Goal: Transaction & Acquisition: Purchase product/service

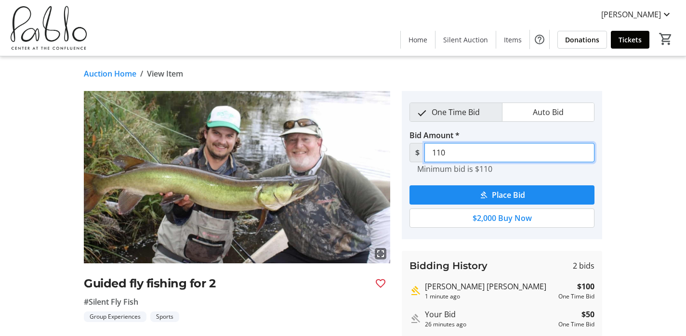
click at [453, 153] on input "110" at bounding box center [510, 152] width 170 height 19
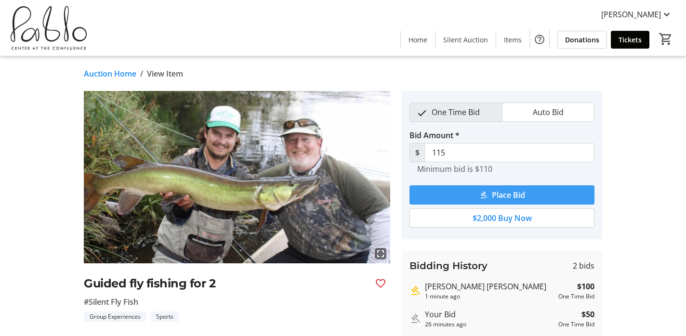
click at [516, 198] on span "Place Bid" at bounding box center [508, 195] width 33 height 12
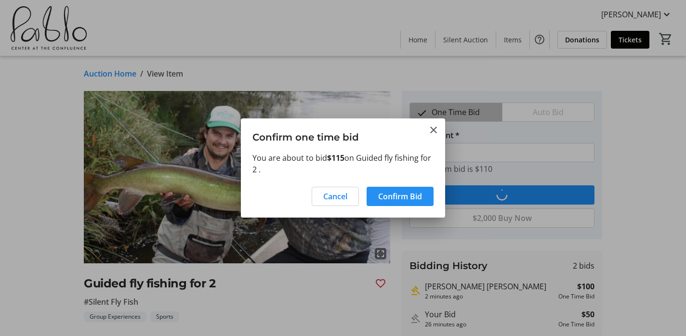
click at [425, 194] on span at bounding box center [400, 196] width 67 height 23
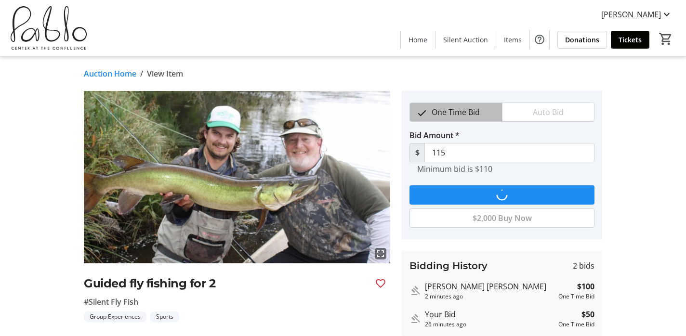
type input "125"
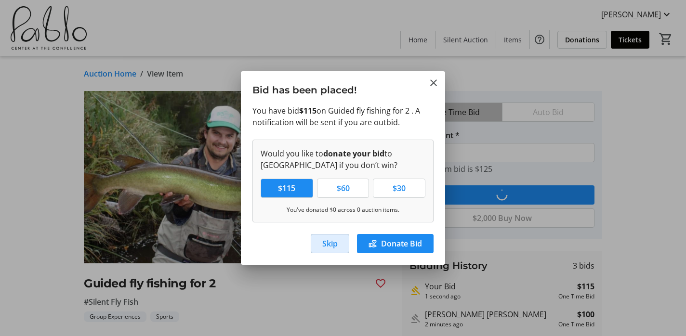
click at [328, 239] on span "Skip" at bounding box center [329, 244] width 15 height 12
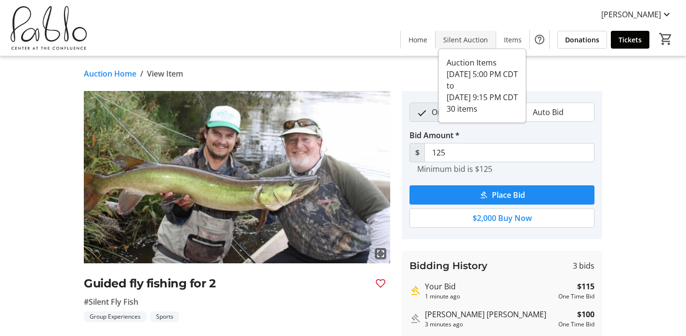
click at [470, 41] on span "Silent Auction" at bounding box center [465, 40] width 45 height 10
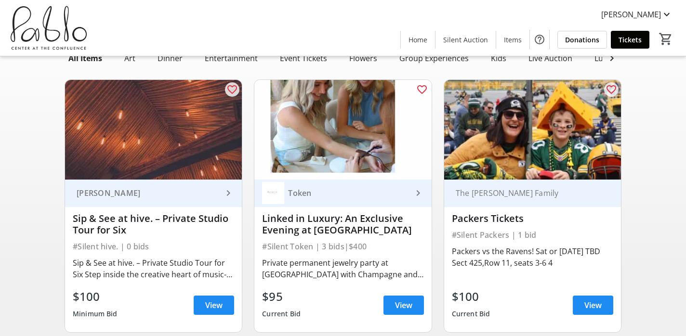
scroll to position [64, 0]
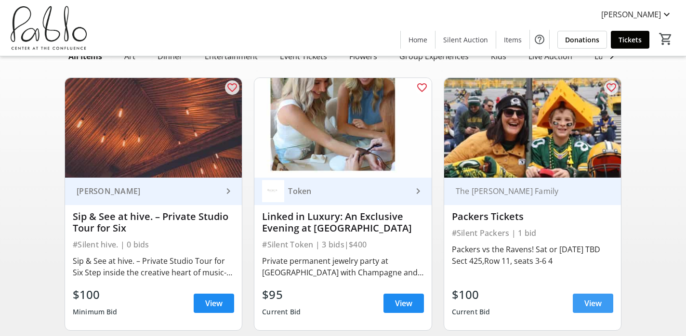
click at [597, 307] on span "View" at bounding box center [593, 304] width 17 height 12
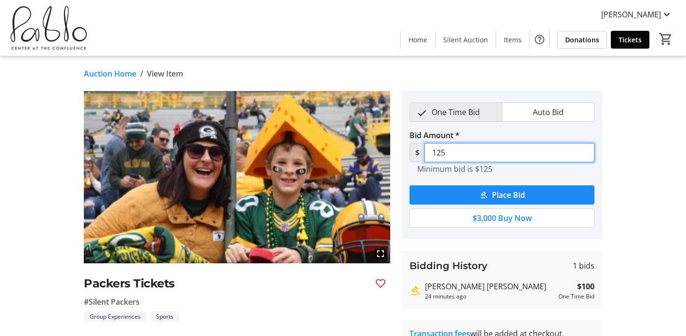
click at [453, 152] on input "125" at bounding box center [510, 152] width 170 height 19
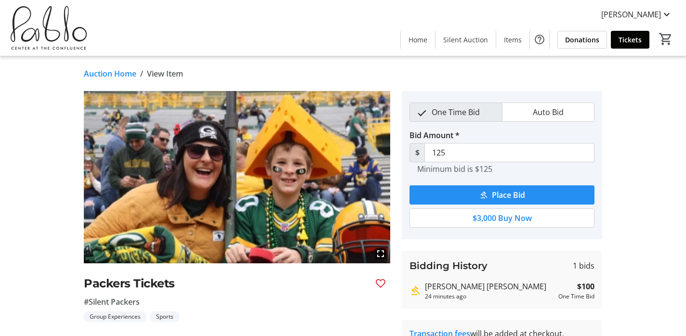
click at [505, 194] on span "Place Bid" at bounding box center [508, 195] width 33 height 12
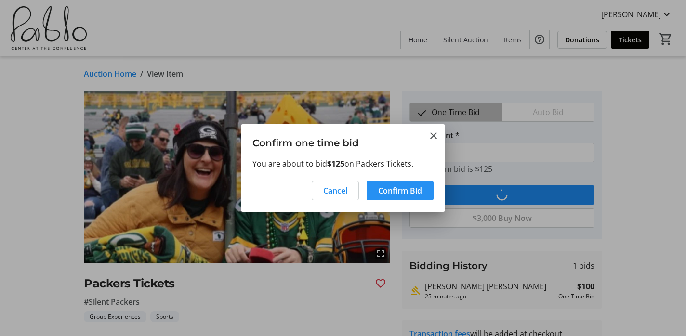
click at [424, 186] on span at bounding box center [400, 190] width 67 height 23
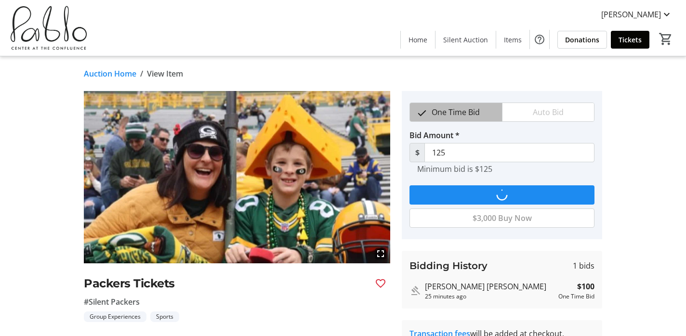
type input "150"
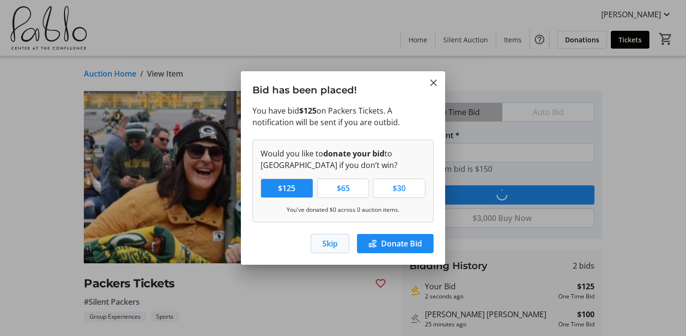
click at [329, 244] on span "Skip" at bounding box center [329, 244] width 15 height 12
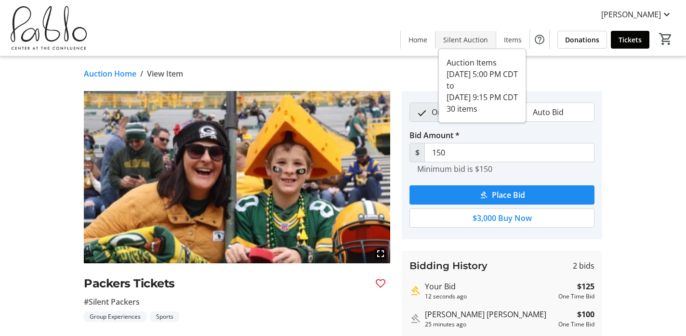
click at [454, 40] on span "Silent Auction" at bounding box center [465, 40] width 45 height 10
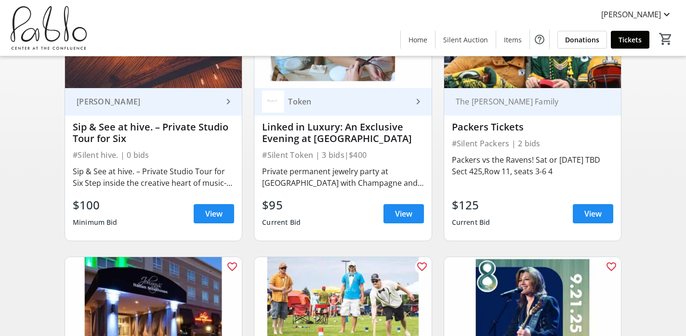
scroll to position [154, 0]
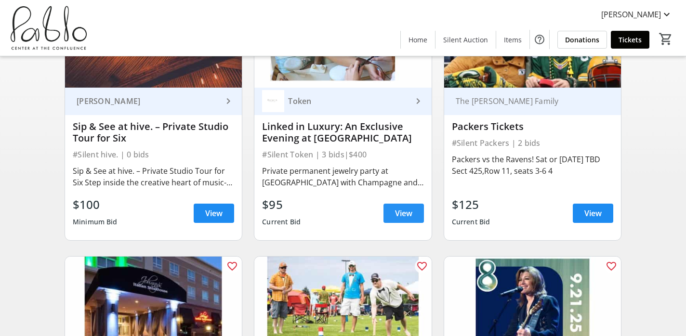
click at [398, 207] on span at bounding box center [404, 213] width 40 height 23
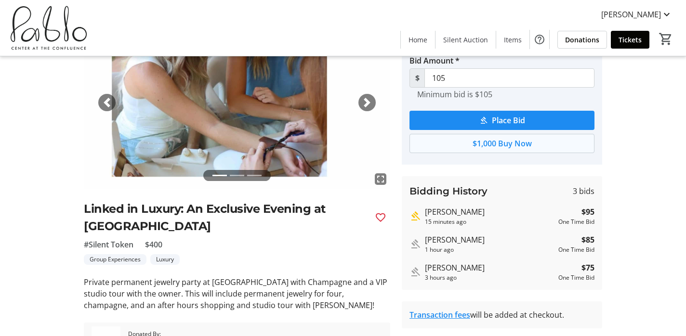
scroll to position [66, 0]
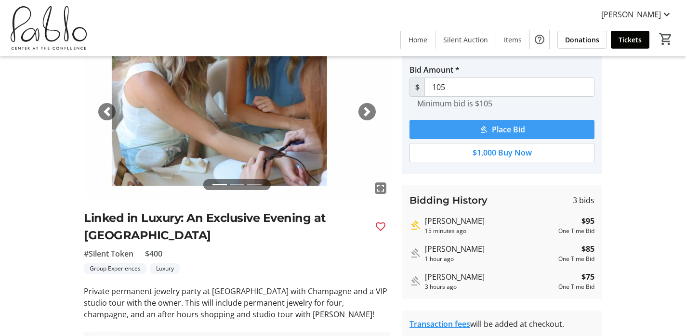
click at [505, 133] on span "Place Bid" at bounding box center [508, 130] width 33 height 12
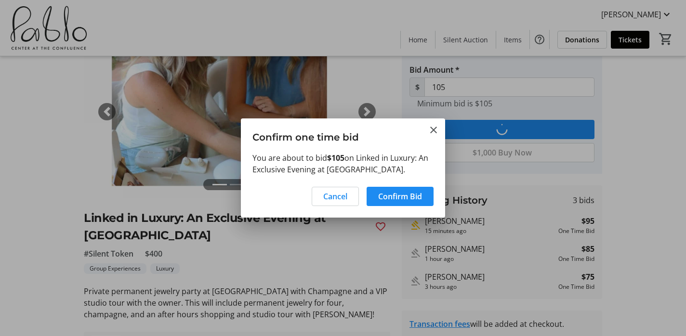
scroll to position [0, 0]
click at [396, 198] on span "Confirm Bid" at bounding box center [400, 197] width 44 height 12
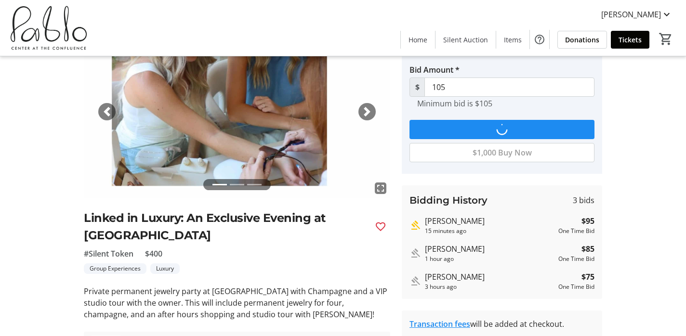
scroll to position [66, 0]
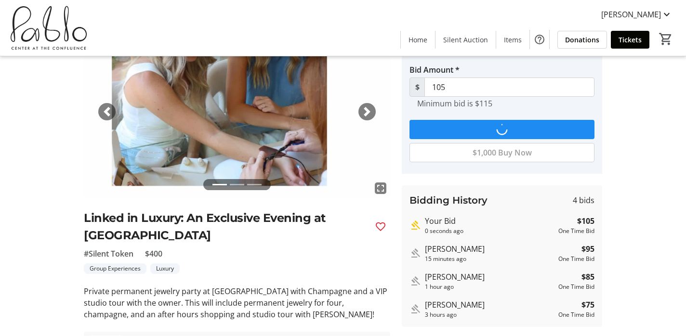
type input "115"
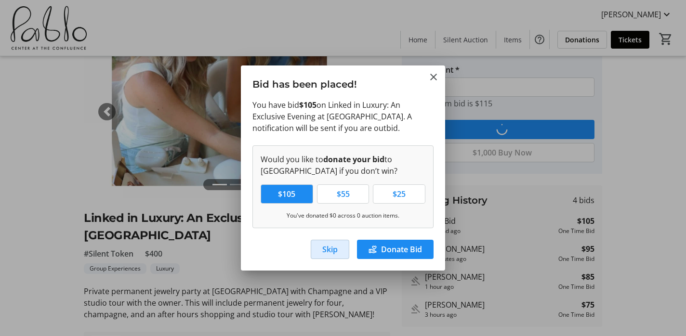
click at [328, 246] on span "Skip" at bounding box center [329, 250] width 15 height 12
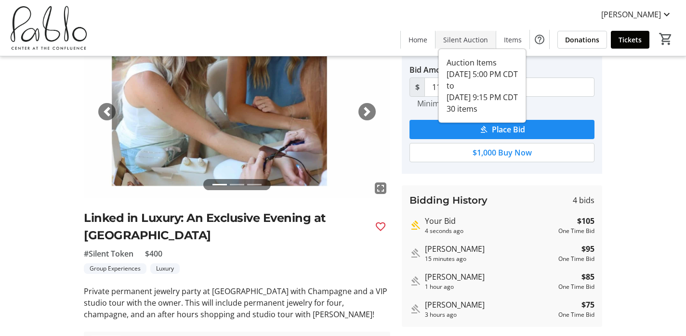
click at [468, 40] on span "Silent Auction" at bounding box center [465, 40] width 45 height 10
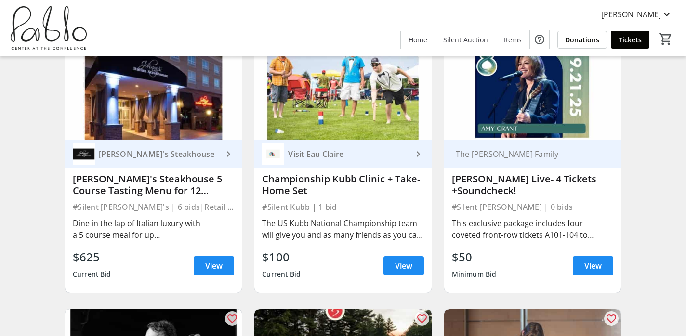
scroll to position [371, 0]
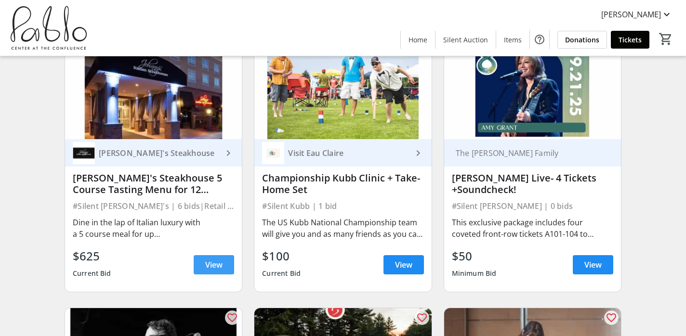
click at [223, 263] on span at bounding box center [214, 264] width 40 height 23
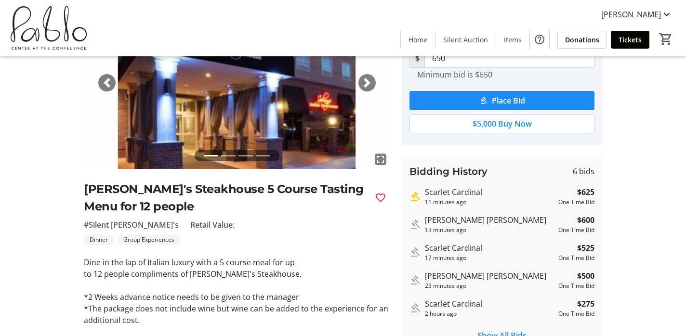
scroll to position [92, 0]
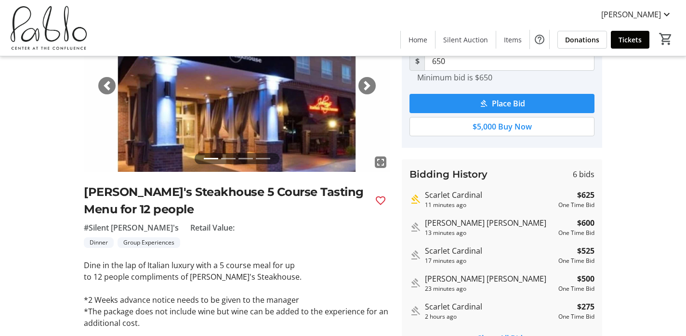
click at [514, 103] on span "Place Bid" at bounding box center [508, 104] width 33 height 12
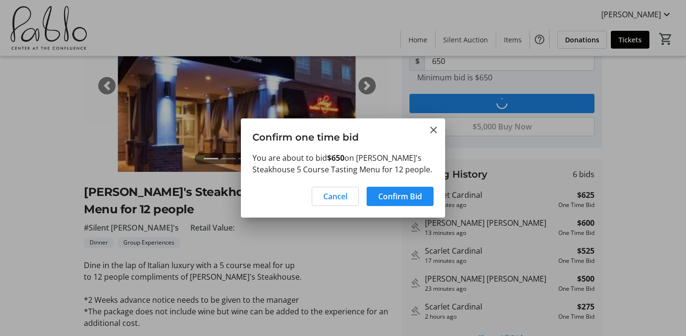
scroll to position [0, 0]
click at [406, 194] on span "Confirm Bid" at bounding box center [400, 197] width 44 height 12
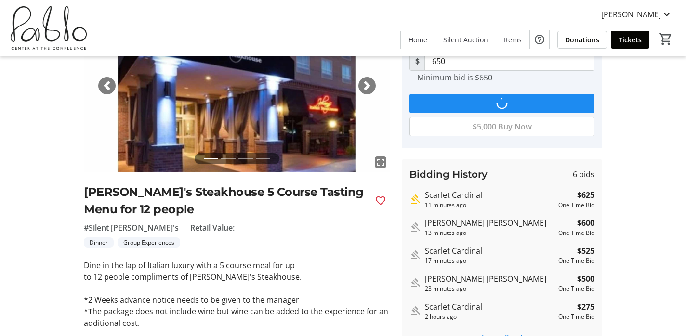
scroll to position [92, 0]
type input "675"
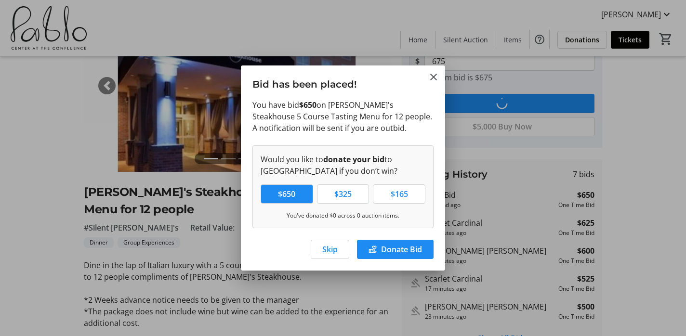
scroll to position [0, 0]
click at [326, 252] on span "Skip" at bounding box center [329, 250] width 15 height 12
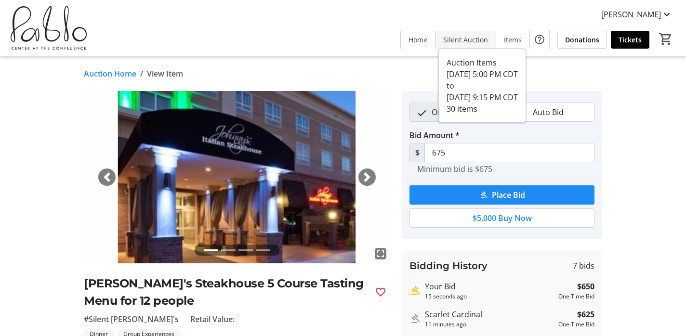
click at [466, 42] on span "Silent Auction" at bounding box center [465, 40] width 45 height 10
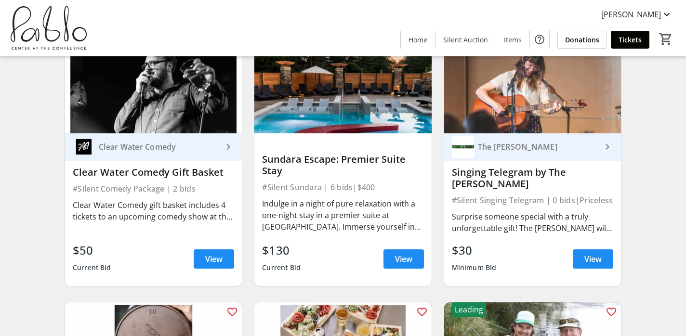
scroll to position [646, 0]
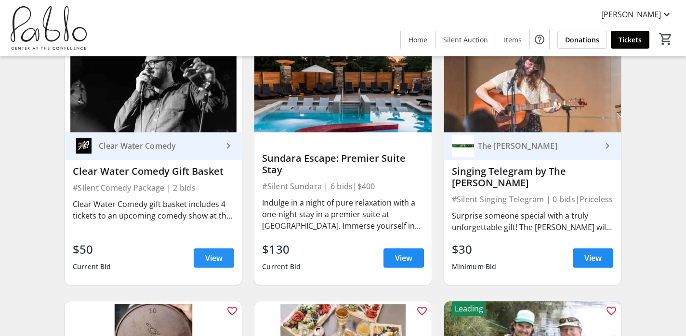
click at [225, 253] on span at bounding box center [214, 258] width 40 height 23
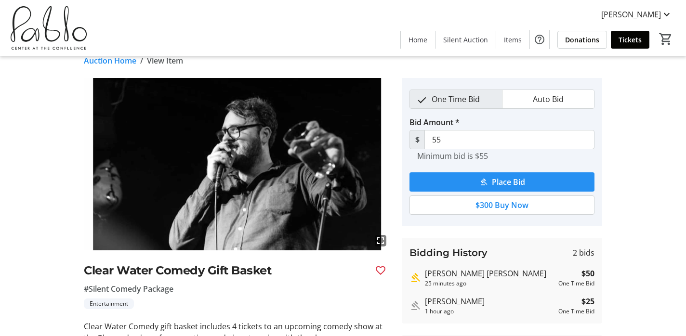
scroll to position [12, 0]
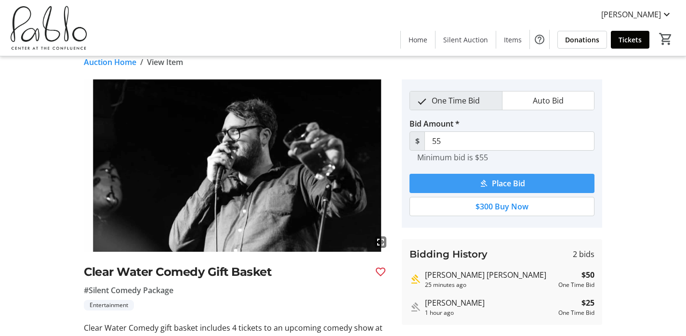
click at [516, 183] on span "Place Bid" at bounding box center [508, 184] width 33 height 12
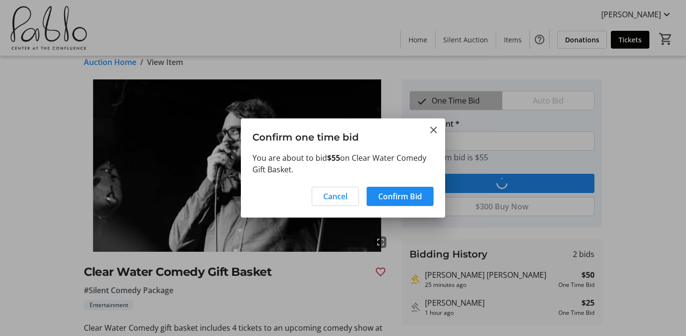
scroll to position [0, 0]
click at [408, 199] on span "Confirm Bid" at bounding box center [400, 197] width 44 height 12
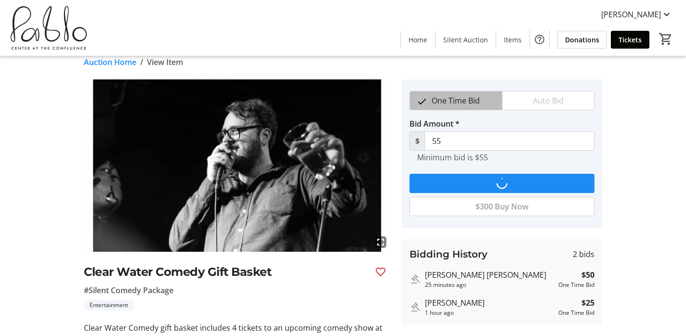
type input "60"
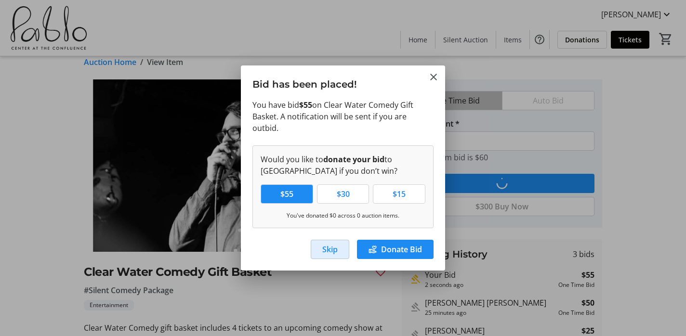
click at [336, 244] on span "Skip" at bounding box center [329, 250] width 15 height 12
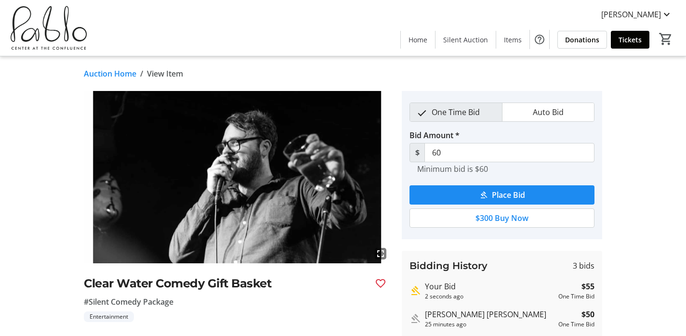
scroll to position [12, 0]
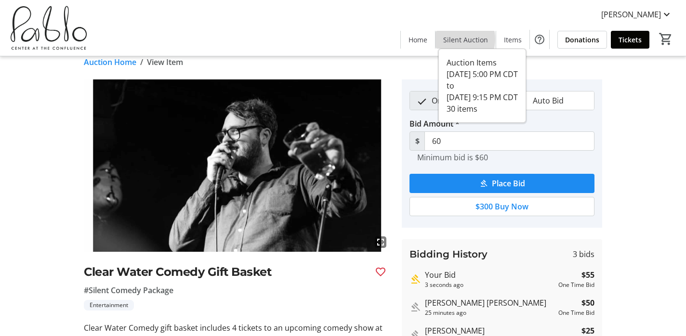
click at [461, 39] on span "Silent Auction" at bounding box center [465, 40] width 45 height 10
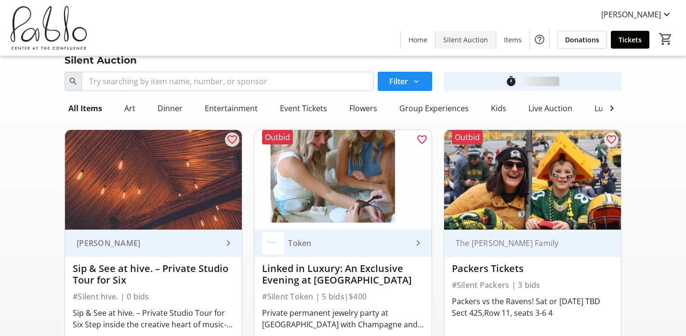
scroll to position [646, 0]
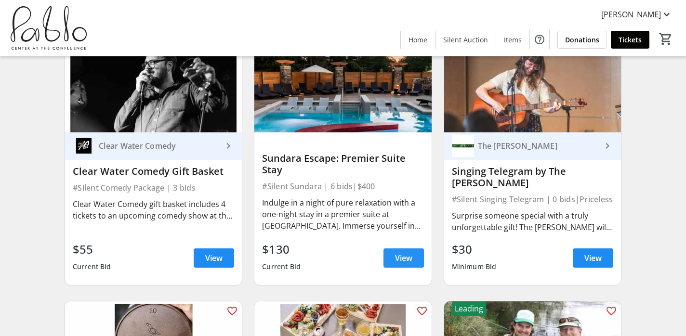
click at [395, 261] on span "View" at bounding box center [403, 259] width 17 height 12
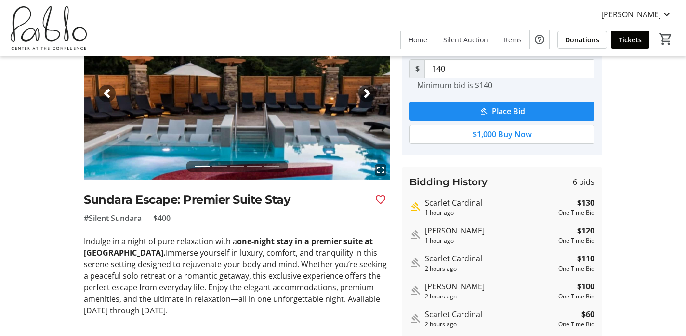
scroll to position [87, 0]
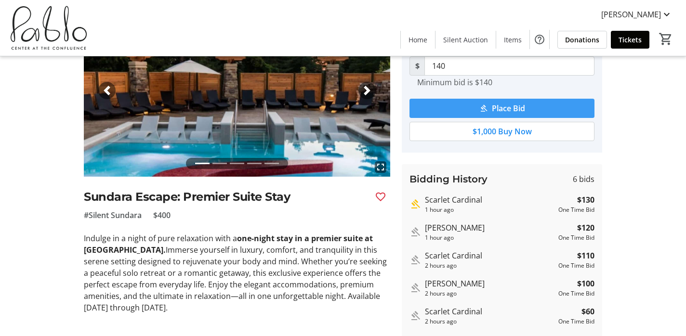
click at [514, 106] on span "Place Bid" at bounding box center [508, 109] width 33 height 12
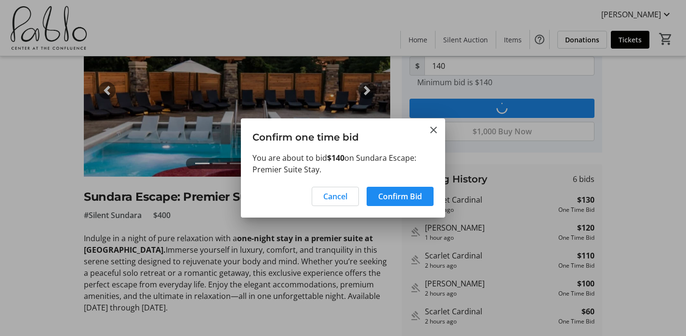
scroll to position [0, 0]
click at [410, 193] on span "Confirm Bid" at bounding box center [400, 197] width 44 height 12
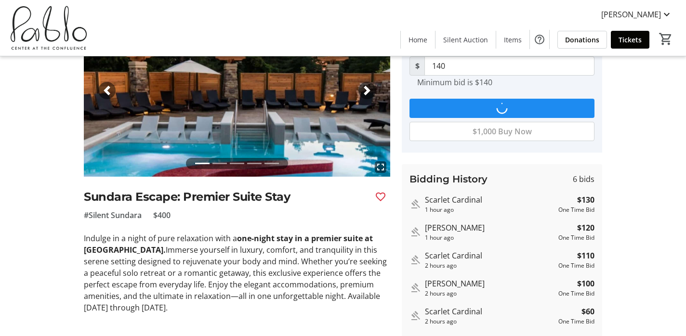
type input "150"
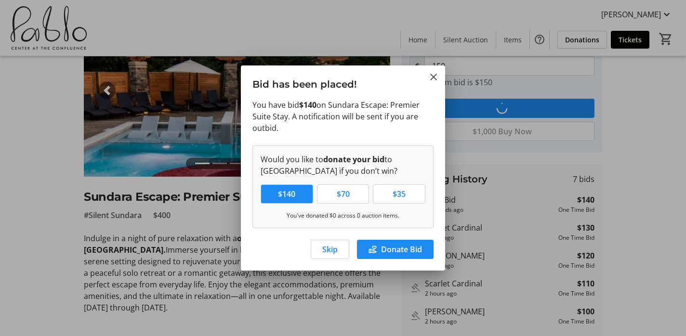
scroll to position [0, 0]
click at [331, 245] on span "Skip" at bounding box center [329, 250] width 15 height 12
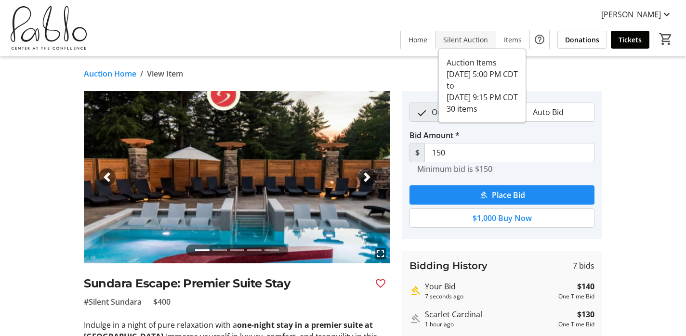
click at [466, 42] on span "Silent Auction" at bounding box center [465, 40] width 45 height 10
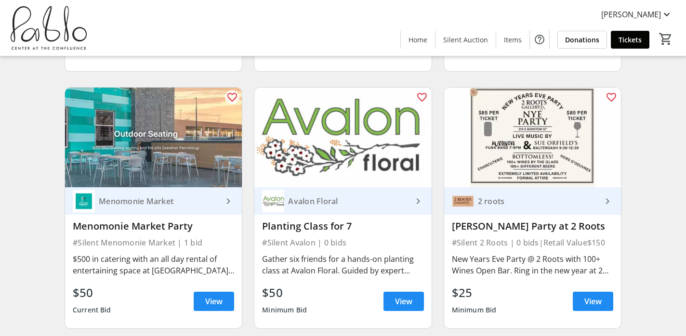
scroll to position [1133, 0]
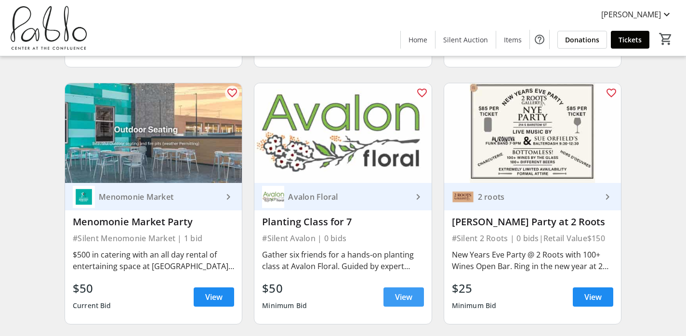
click at [411, 293] on span "View" at bounding box center [403, 298] width 17 height 12
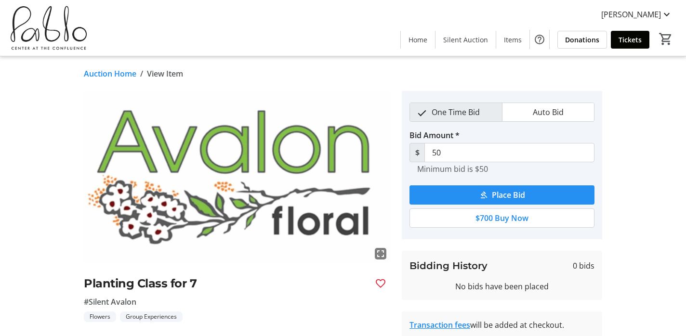
click at [524, 197] on span "Place Bid" at bounding box center [508, 195] width 33 height 12
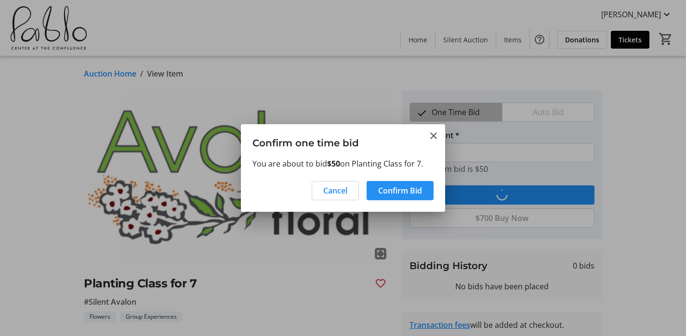
click at [422, 191] on span at bounding box center [400, 190] width 67 height 23
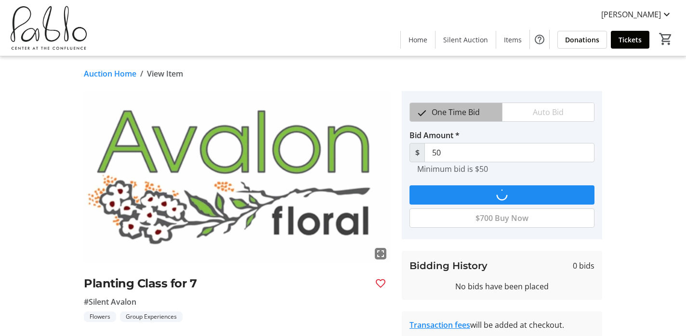
type input "60"
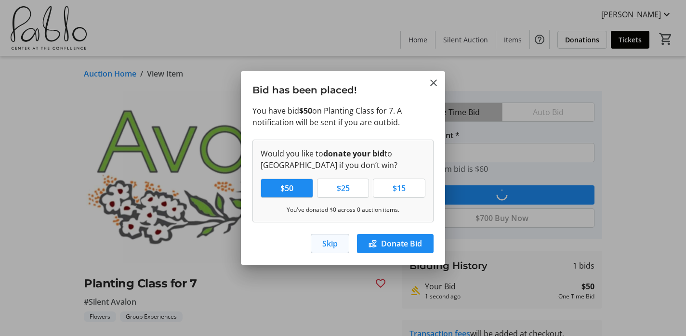
click at [328, 246] on span "Skip" at bounding box center [329, 244] width 15 height 12
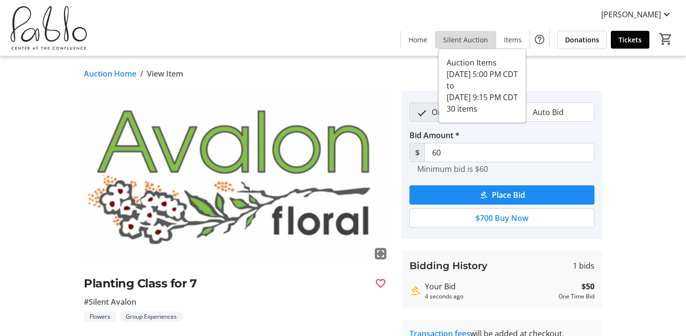
click at [476, 38] on span "Silent Auction" at bounding box center [465, 40] width 45 height 10
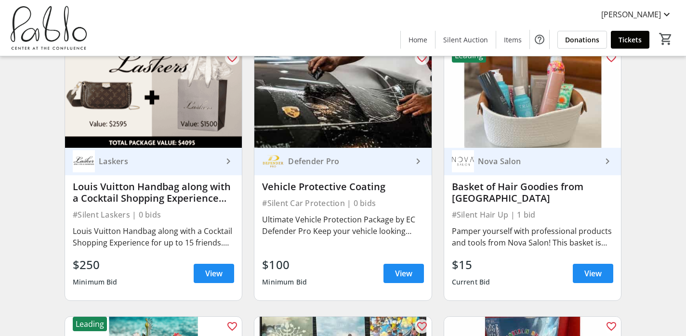
scroll to position [1959, 0]
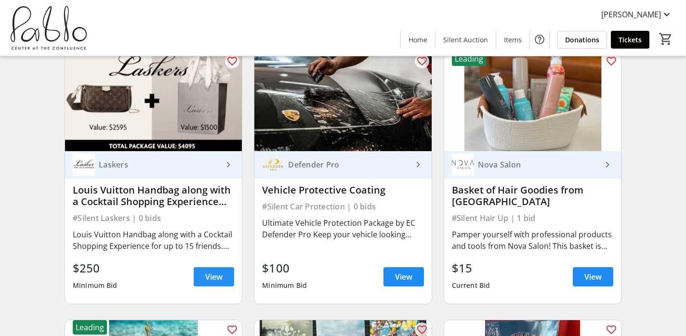
click at [217, 278] on span "View" at bounding box center [213, 277] width 17 height 12
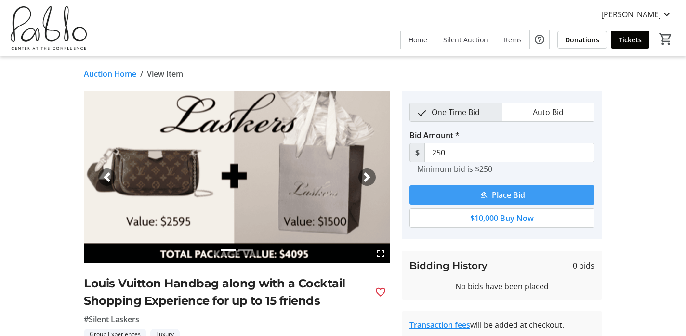
click at [504, 195] on span "Place Bid" at bounding box center [508, 195] width 33 height 12
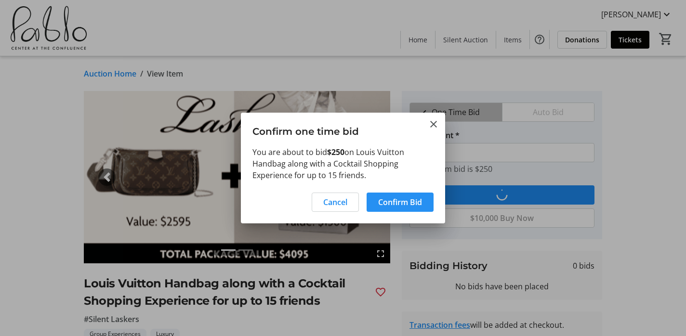
click at [416, 205] on span "Confirm Bid" at bounding box center [400, 203] width 44 height 12
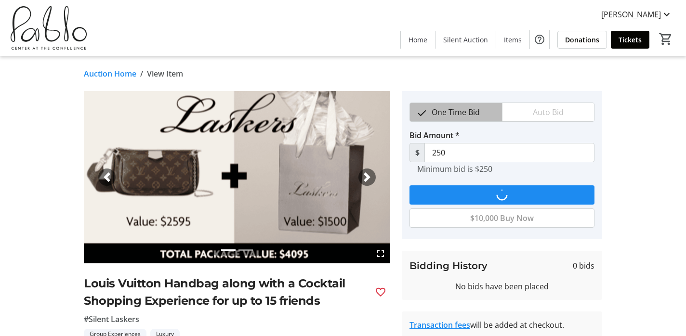
type input "300"
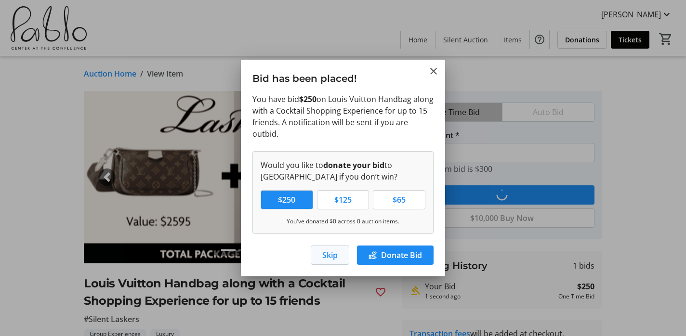
click at [338, 253] on span "button" at bounding box center [330, 255] width 38 height 23
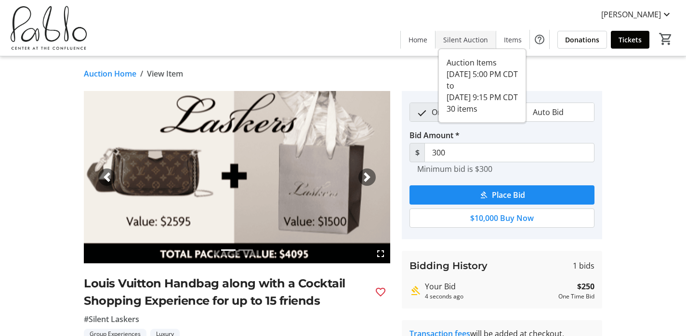
click at [456, 37] on span "Silent Auction" at bounding box center [465, 40] width 45 height 10
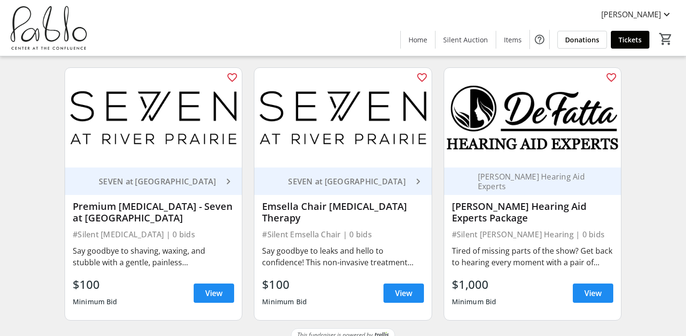
scroll to position [2480, 0]
click at [215, 288] on span "View" at bounding box center [213, 294] width 17 height 12
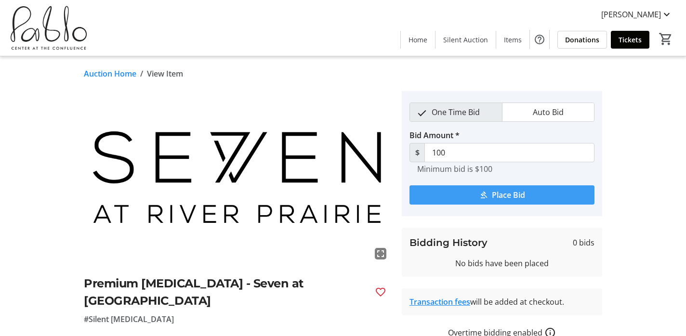
click at [509, 196] on span "Place Bid" at bounding box center [508, 195] width 33 height 12
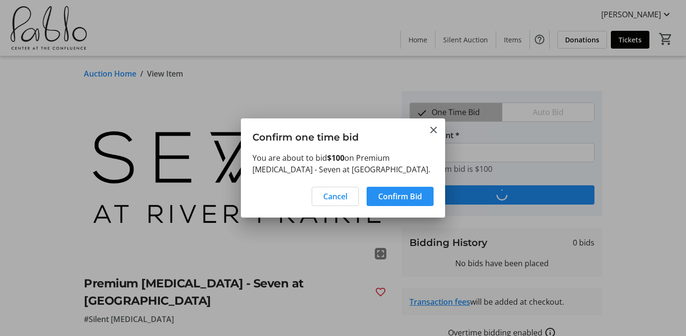
click at [425, 197] on span at bounding box center [400, 196] width 67 height 23
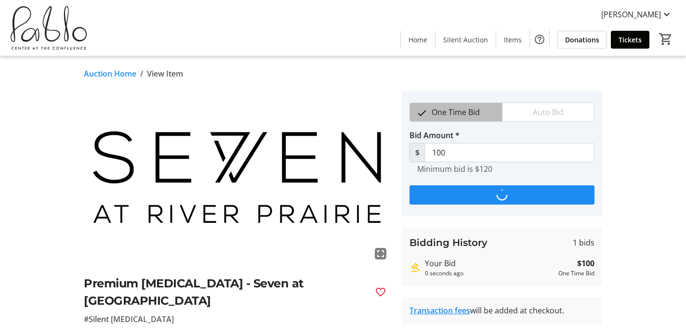
type input "120"
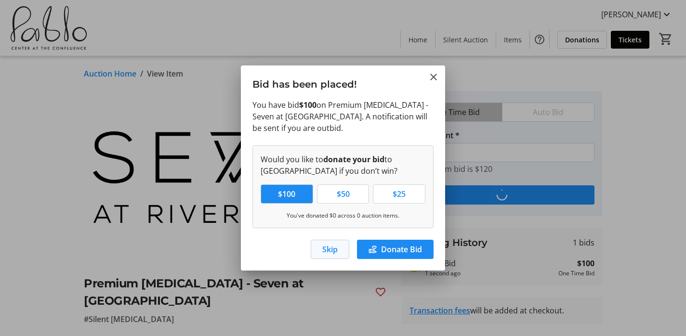
click at [333, 240] on span "button" at bounding box center [330, 249] width 38 height 23
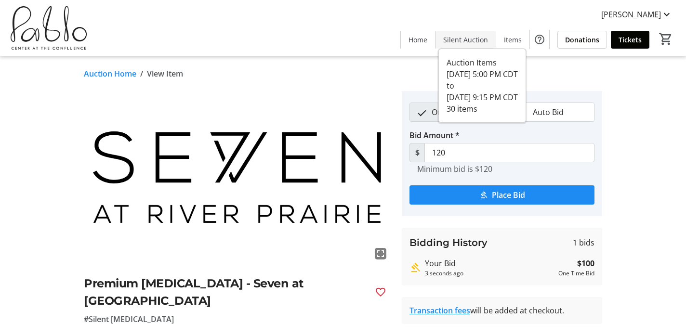
click at [461, 33] on span at bounding box center [466, 39] width 60 height 23
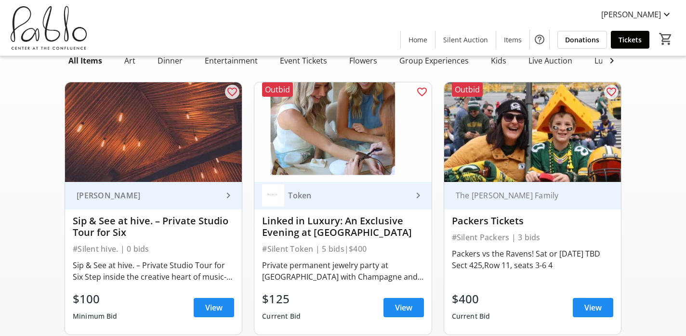
scroll to position [62, 0]
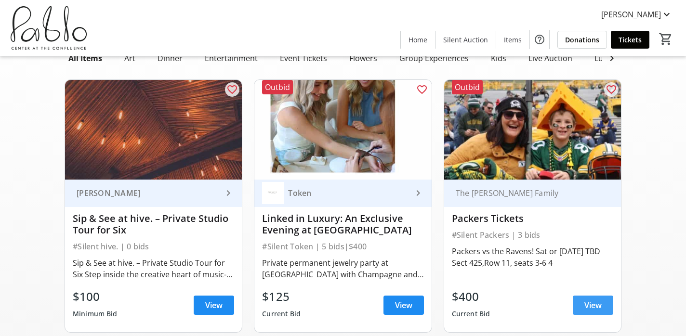
click at [593, 309] on span "View" at bounding box center [593, 306] width 17 height 12
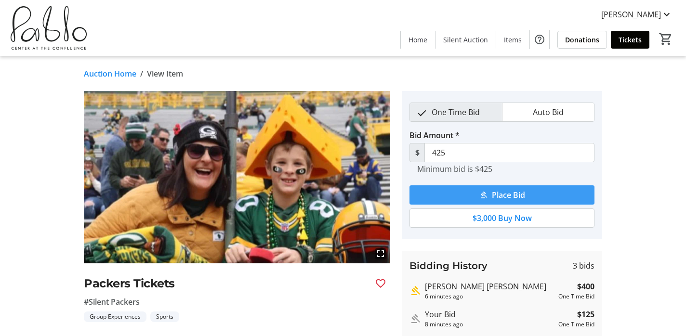
click at [529, 194] on span "submit" at bounding box center [502, 195] width 185 height 23
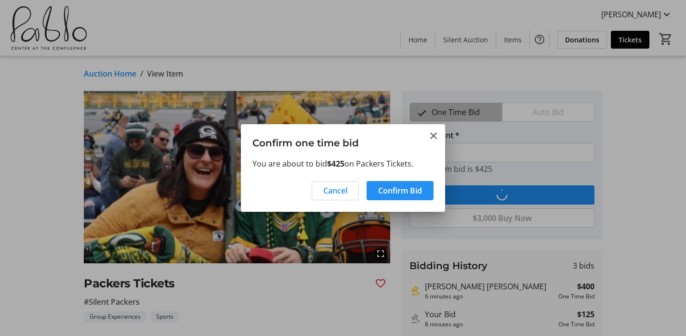
click at [418, 184] on span at bounding box center [400, 190] width 67 height 23
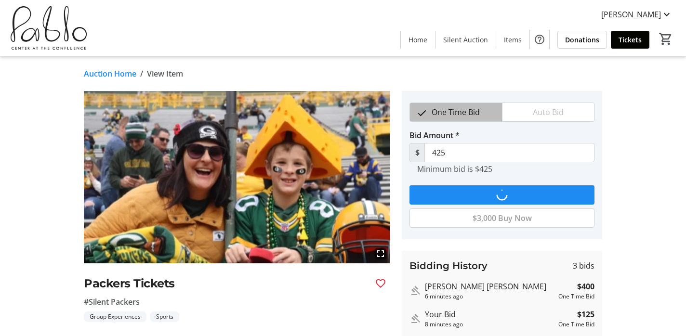
type input "450"
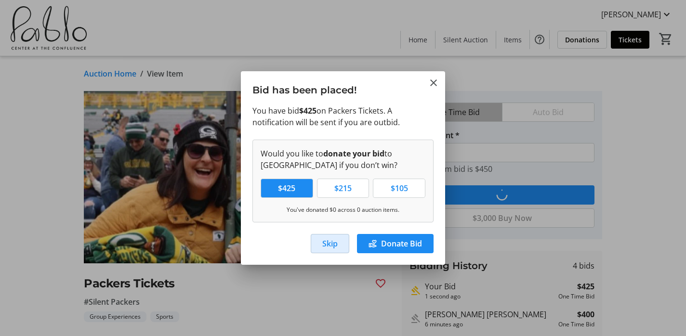
click at [327, 246] on span "Skip" at bounding box center [329, 244] width 15 height 12
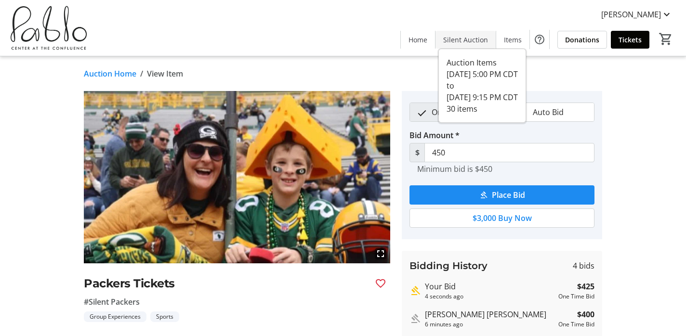
click at [482, 37] on span "Silent Auction" at bounding box center [465, 40] width 45 height 10
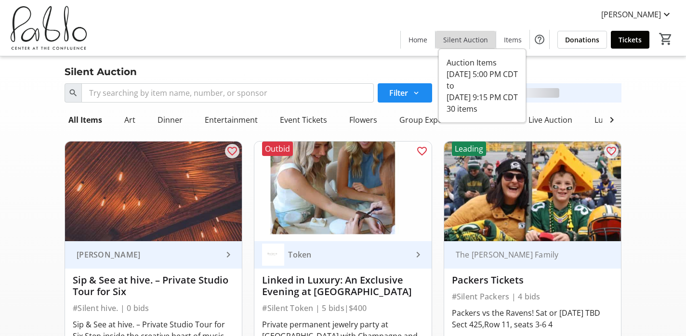
scroll to position [62, 0]
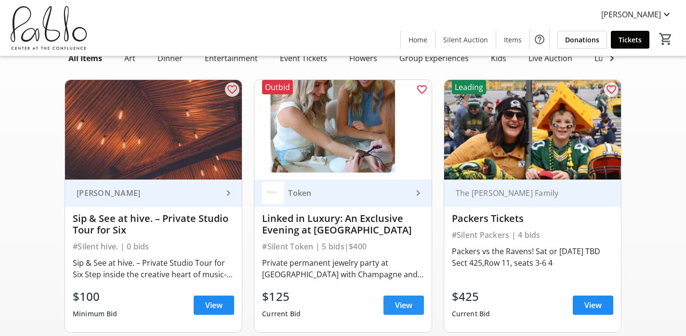
click at [403, 303] on span "View" at bounding box center [403, 306] width 17 height 12
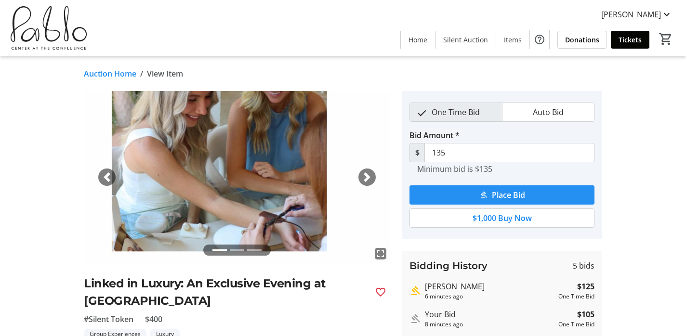
click at [509, 195] on span "Place Bid" at bounding box center [508, 195] width 33 height 12
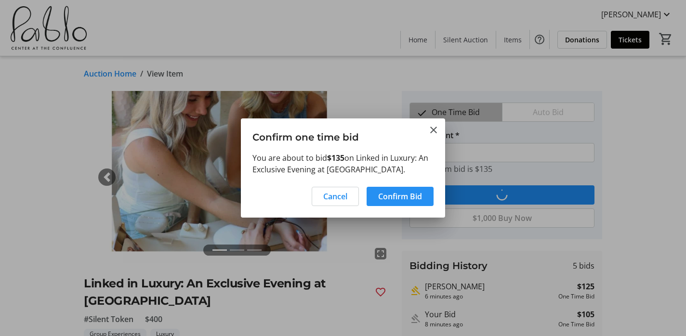
click at [399, 194] on span "Confirm Bid" at bounding box center [400, 197] width 44 height 12
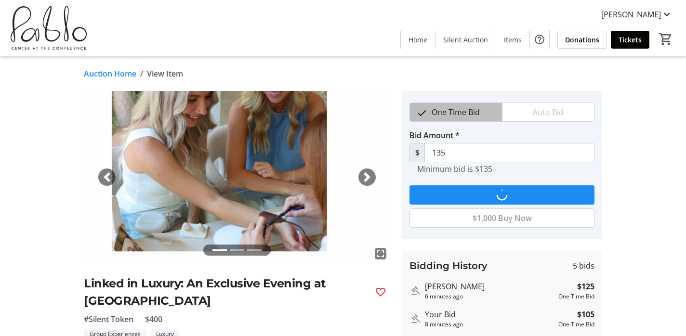
type input "145"
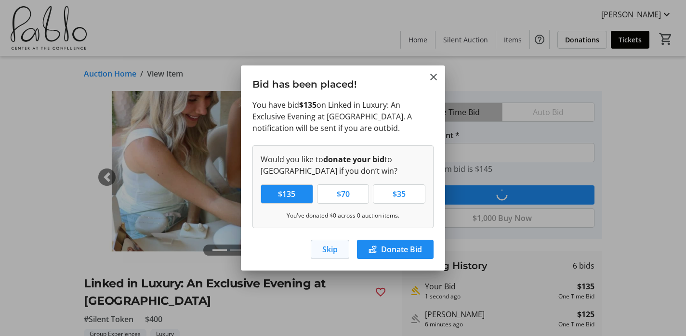
click at [328, 247] on span "Skip" at bounding box center [329, 250] width 15 height 12
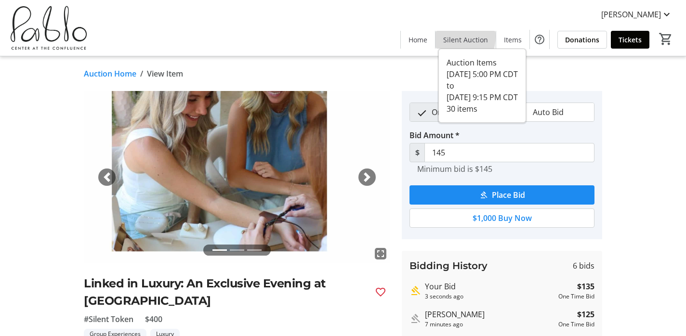
click at [452, 36] on span "Silent Auction" at bounding box center [465, 40] width 45 height 10
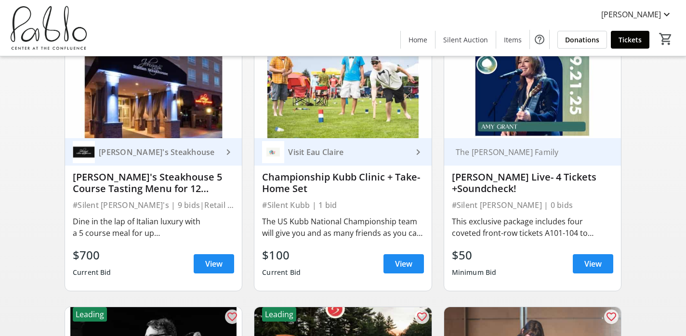
scroll to position [373, 0]
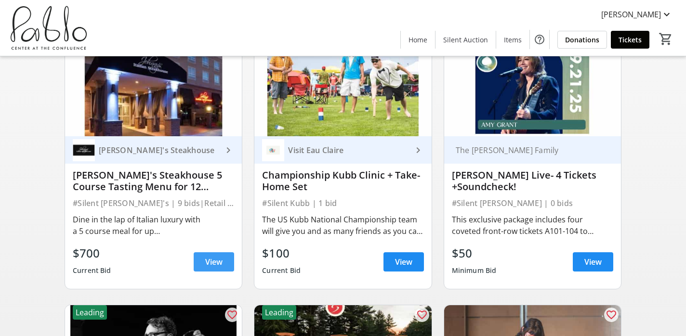
click at [222, 265] on span "View" at bounding box center [213, 262] width 17 height 12
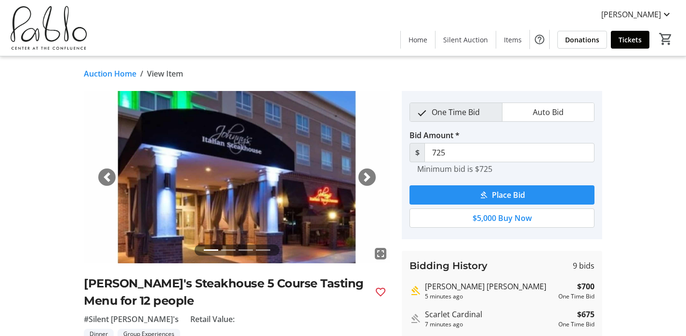
click at [512, 191] on span "Place Bid" at bounding box center [508, 195] width 33 height 12
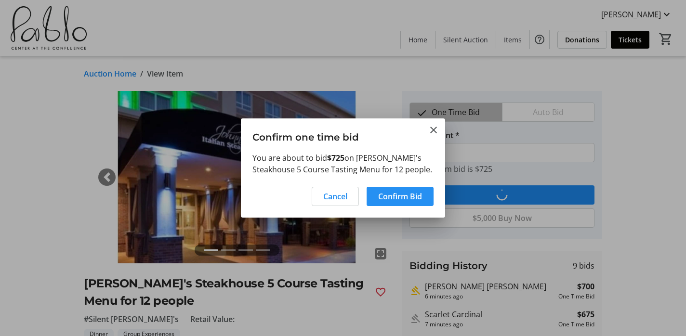
click at [423, 195] on span at bounding box center [400, 196] width 67 height 23
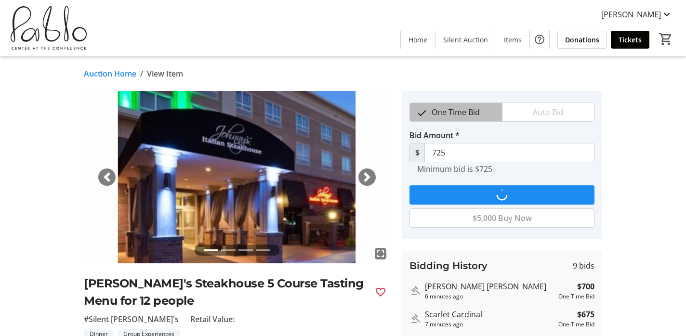
type input "750"
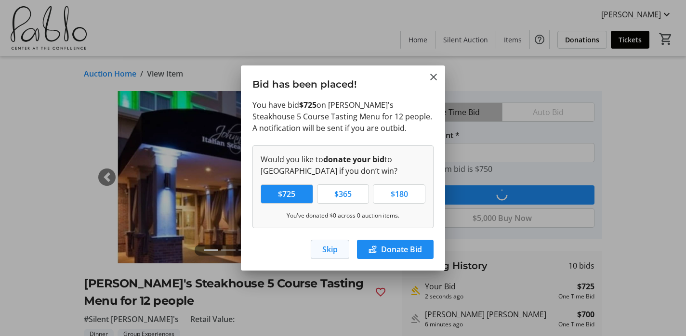
click at [338, 250] on span "button" at bounding box center [330, 249] width 38 height 23
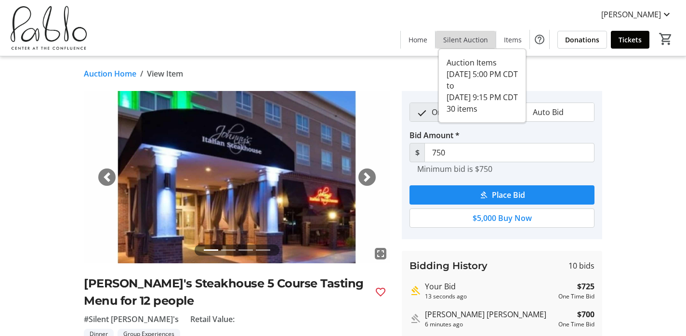
click at [475, 39] on span "Silent Auction" at bounding box center [465, 40] width 45 height 10
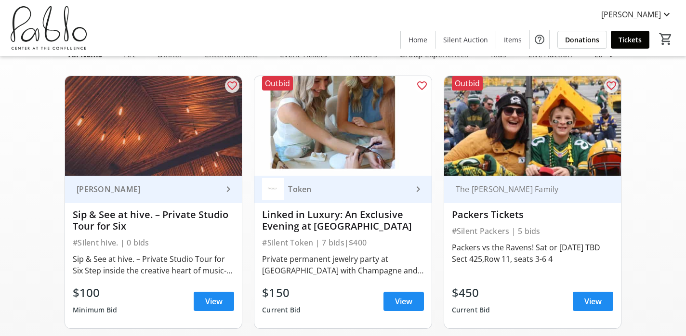
scroll to position [67, 0]
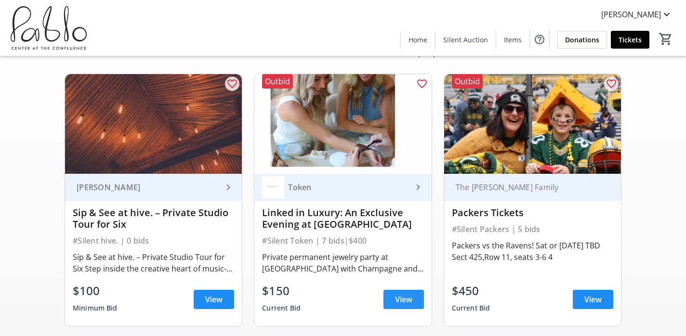
click at [403, 300] on span "View" at bounding box center [403, 300] width 17 height 12
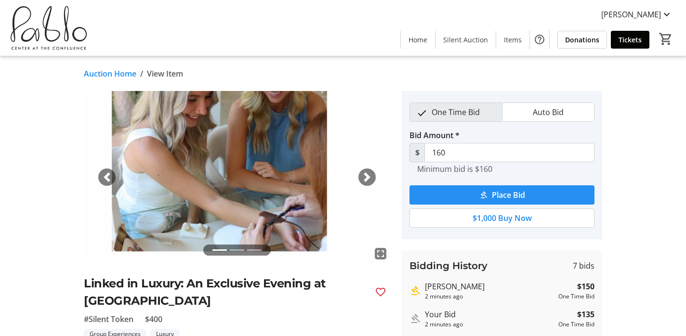
click at [504, 196] on span "Place Bid" at bounding box center [508, 195] width 33 height 12
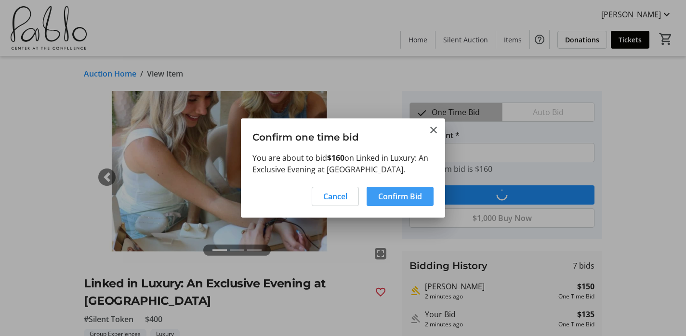
click at [427, 200] on span at bounding box center [400, 196] width 67 height 23
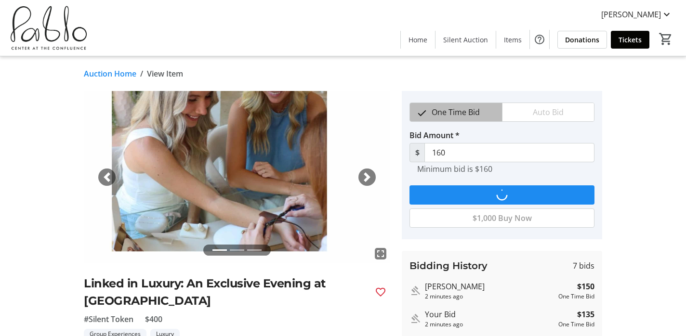
type input "170"
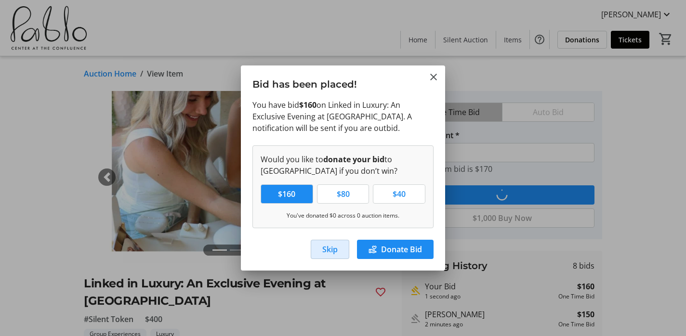
click at [327, 250] on span "Skip" at bounding box center [329, 250] width 15 height 12
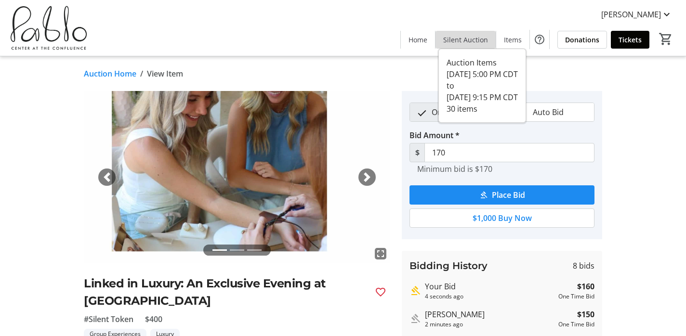
click at [470, 39] on span "Silent Auction" at bounding box center [465, 40] width 45 height 10
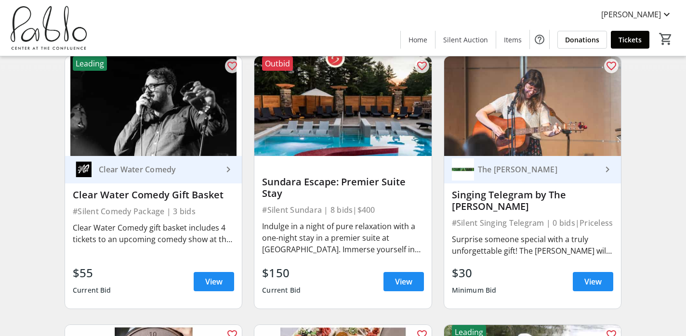
scroll to position [631, 0]
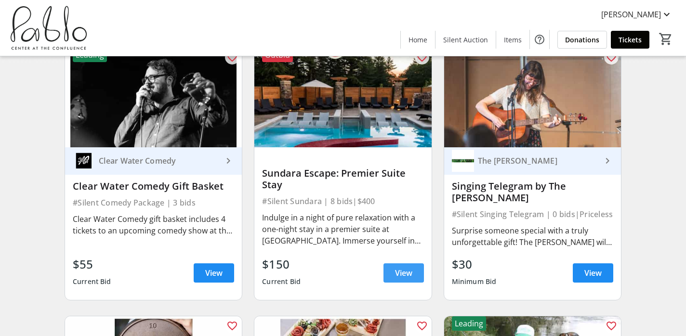
click at [409, 269] on span "View" at bounding box center [403, 273] width 17 height 12
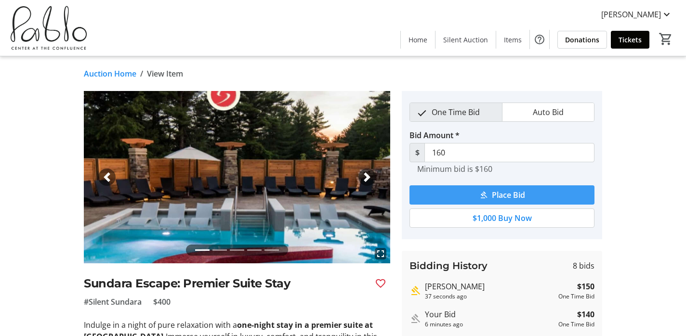
click at [505, 197] on span "Place Bid" at bounding box center [508, 195] width 33 height 12
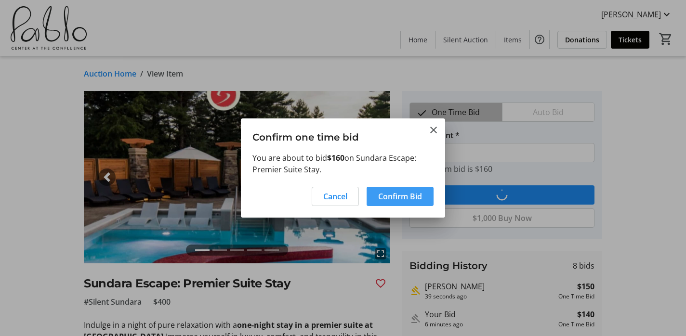
click at [404, 198] on span "Confirm Bid" at bounding box center [400, 197] width 44 height 12
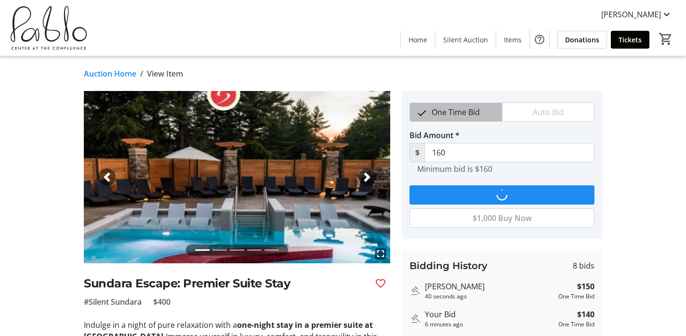
type input "170"
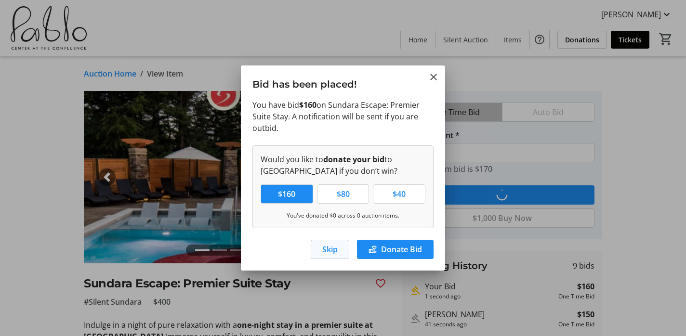
click at [324, 254] on span "Skip" at bounding box center [329, 250] width 15 height 12
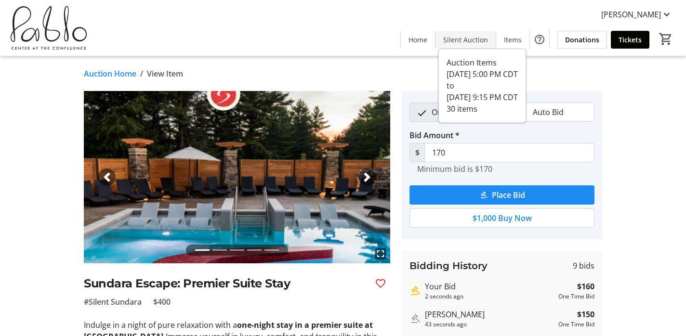
click at [476, 35] on span "Silent Auction" at bounding box center [465, 40] width 45 height 10
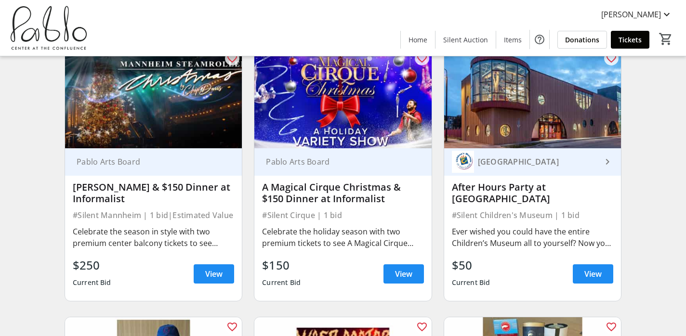
scroll to position [1425, 0]
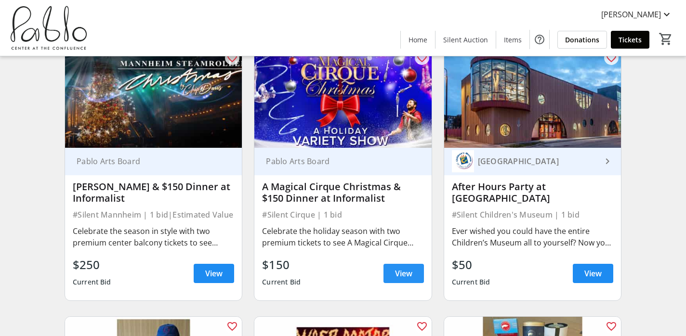
click at [404, 275] on span "View" at bounding box center [403, 274] width 17 height 12
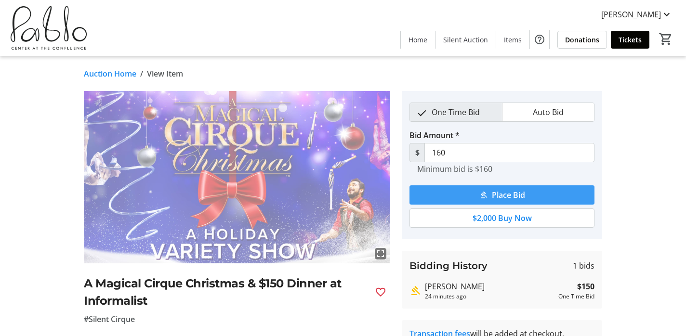
click at [521, 197] on span "Place Bid" at bounding box center [508, 195] width 33 height 12
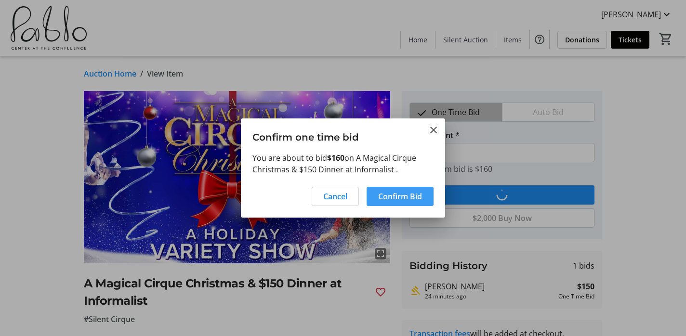
click at [417, 194] on span "Confirm Bid" at bounding box center [400, 197] width 44 height 12
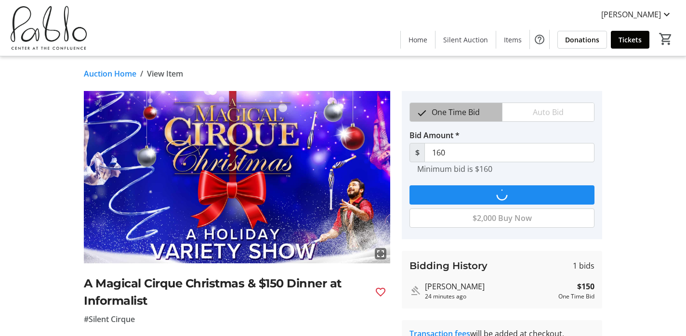
type input "170"
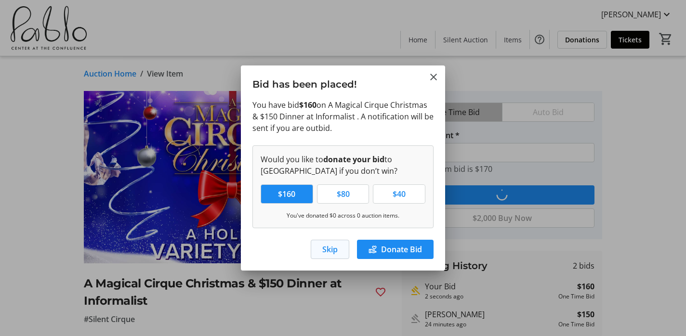
click at [332, 252] on span "Skip" at bounding box center [329, 250] width 15 height 12
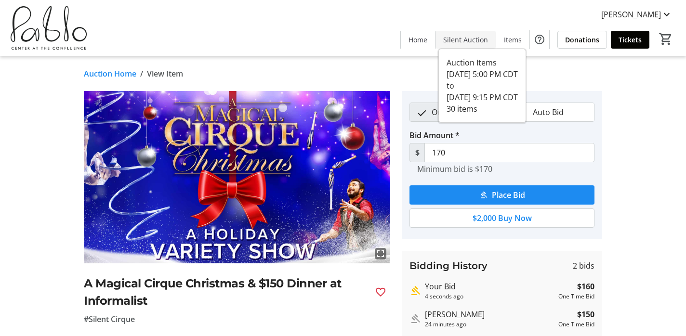
click at [476, 39] on span "Silent Auction" at bounding box center [465, 40] width 45 height 10
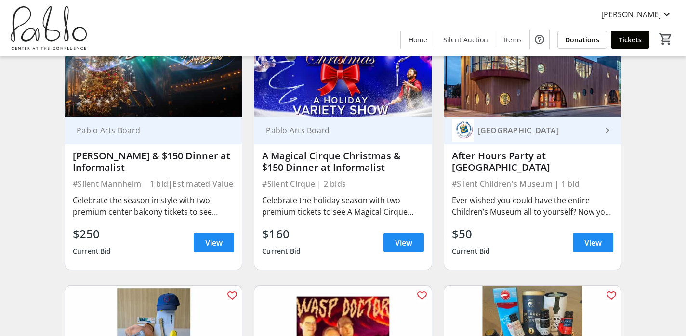
scroll to position [1458, 0]
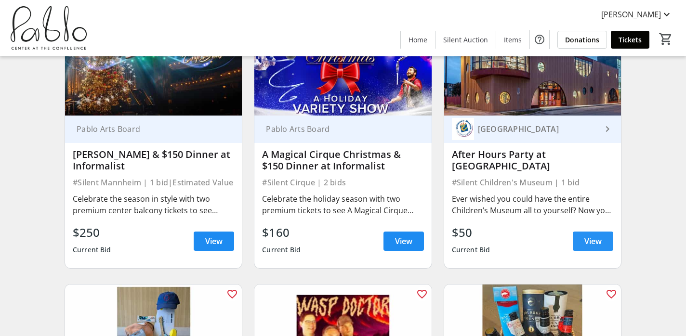
click at [590, 240] on span "View" at bounding box center [593, 242] width 17 height 12
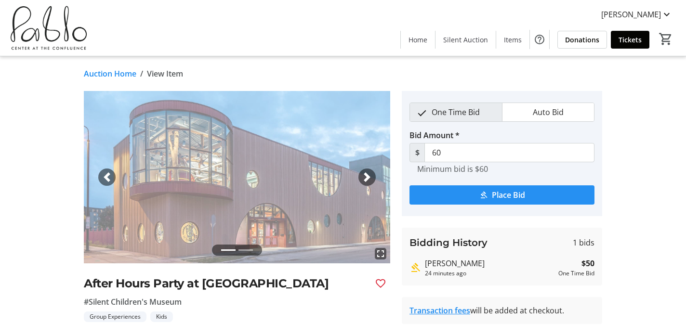
click at [498, 196] on span "Place Bid" at bounding box center [508, 195] width 33 height 12
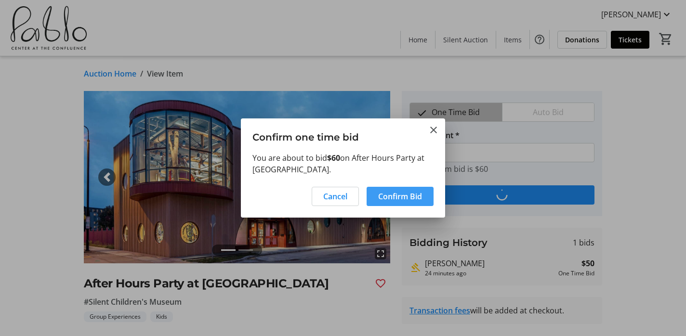
click at [413, 193] on span "Confirm Bid" at bounding box center [400, 197] width 44 height 12
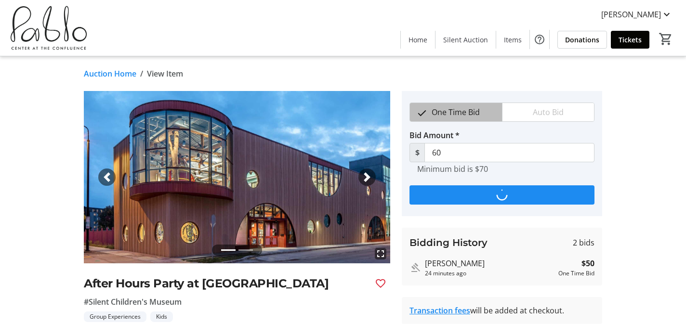
type input "70"
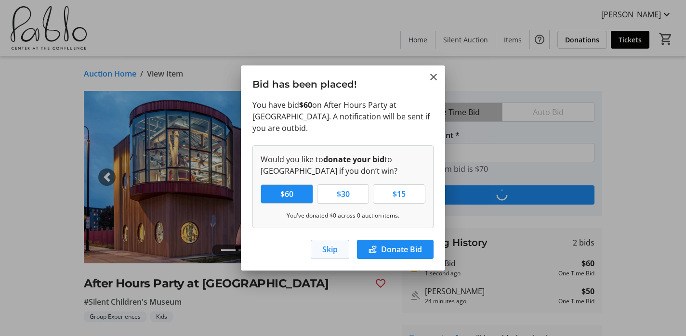
click at [336, 253] on span "Skip" at bounding box center [329, 250] width 15 height 12
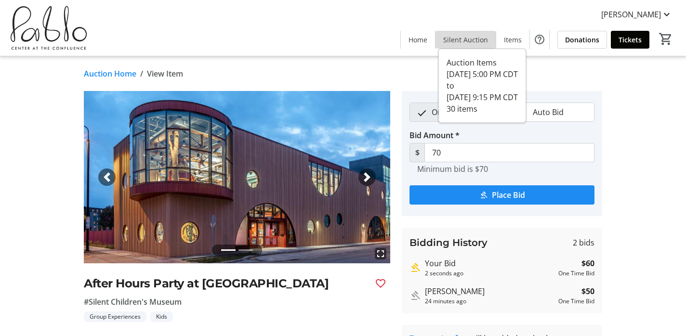
click at [481, 45] on span at bounding box center [466, 39] width 60 height 23
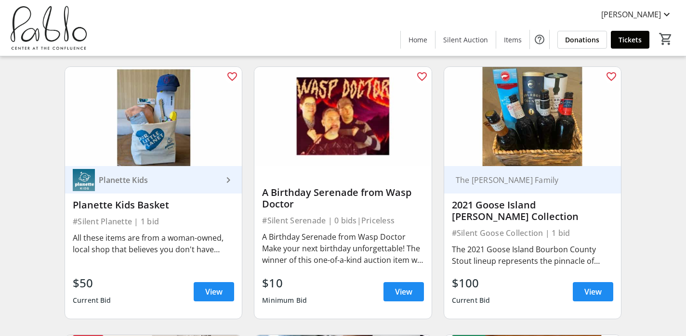
scroll to position [1677, 0]
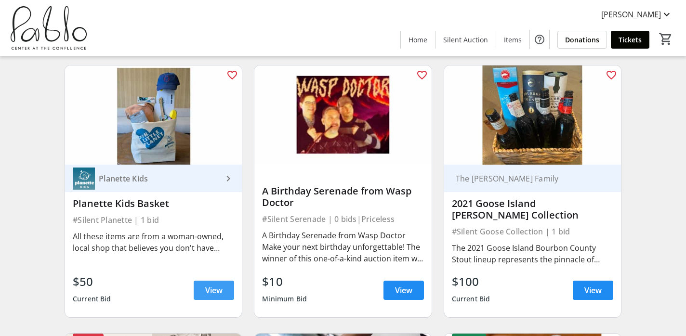
click at [215, 292] on span "View" at bounding box center [213, 291] width 17 height 12
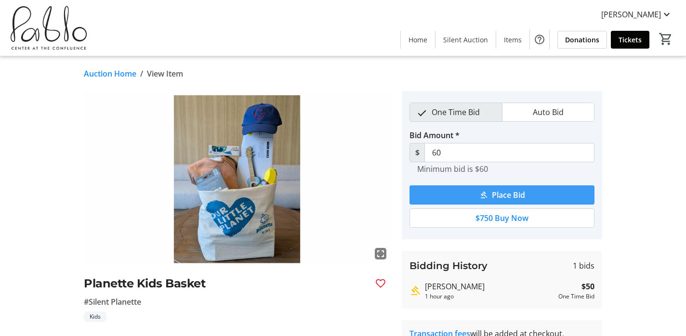
click at [508, 197] on span "Place Bid" at bounding box center [508, 195] width 33 height 12
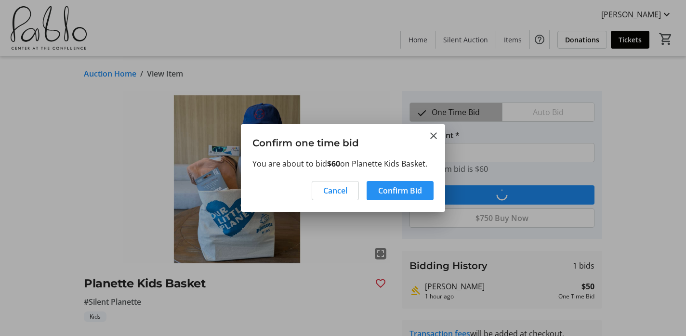
click at [410, 194] on span "Confirm Bid" at bounding box center [400, 191] width 44 height 12
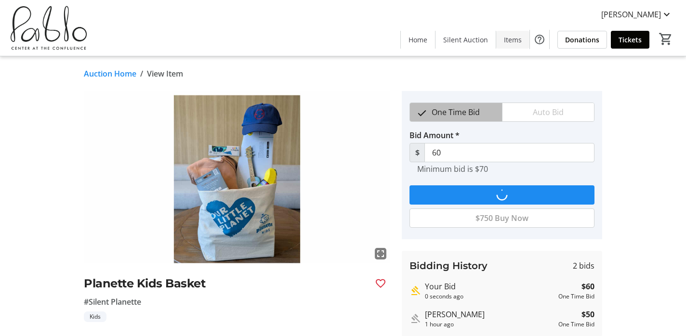
type input "70"
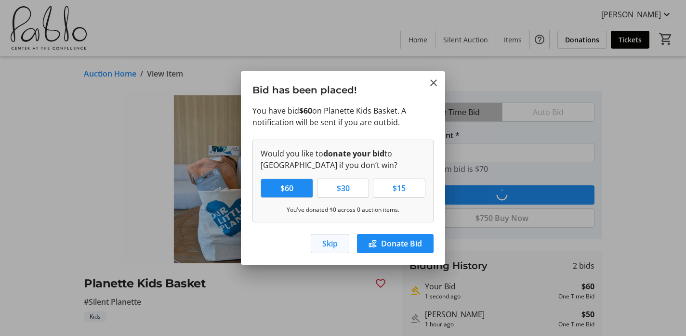
click at [346, 244] on span "button" at bounding box center [330, 243] width 38 height 23
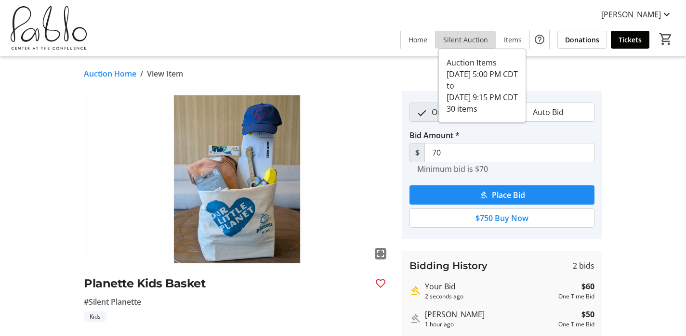
click at [473, 40] on span "Silent Auction" at bounding box center [465, 40] width 45 height 10
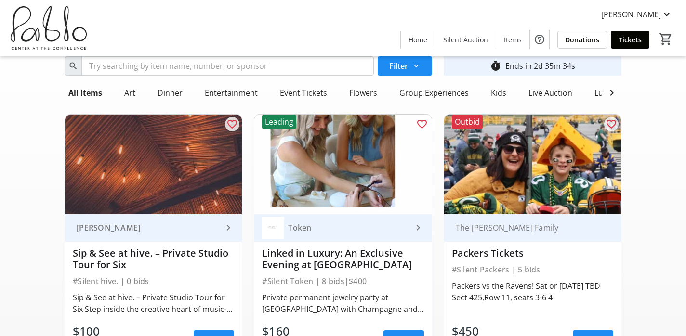
scroll to position [30, 0]
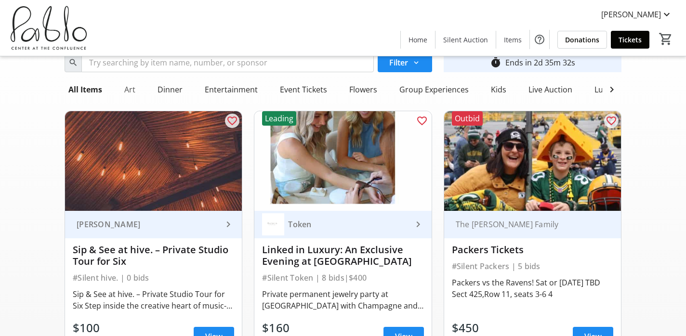
click at [133, 90] on div "Art" at bounding box center [129, 89] width 19 height 19
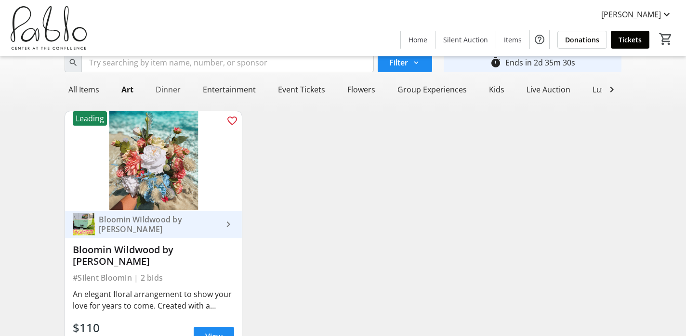
click at [172, 86] on div "Dinner" at bounding box center [168, 89] width 33 height 19
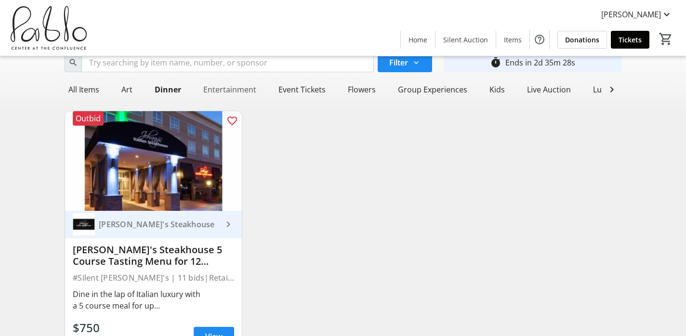
click at [230, 92] on div "Entertainment" at bounding box center [230, 89] width 61 height 19
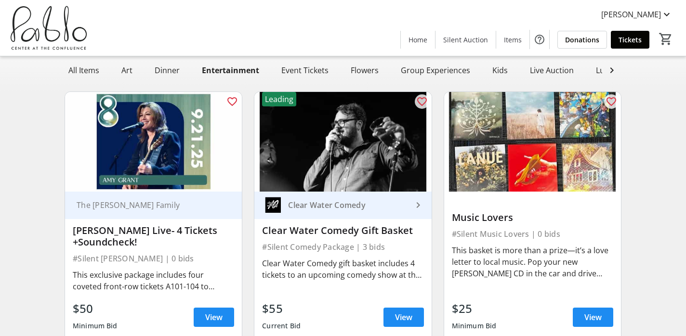
scroll to position [42, 0]
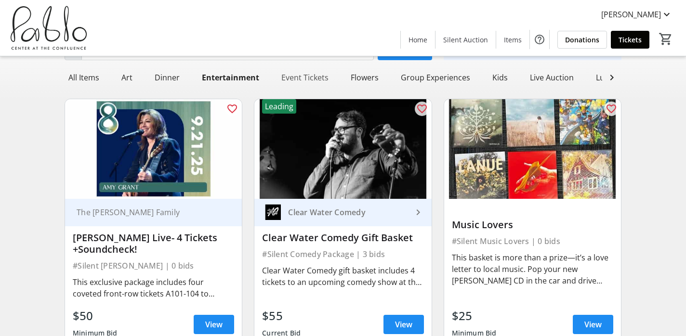
click at [314, 80] on div "Event Tickets" at bounding box center [305, 77] width 55 height 19
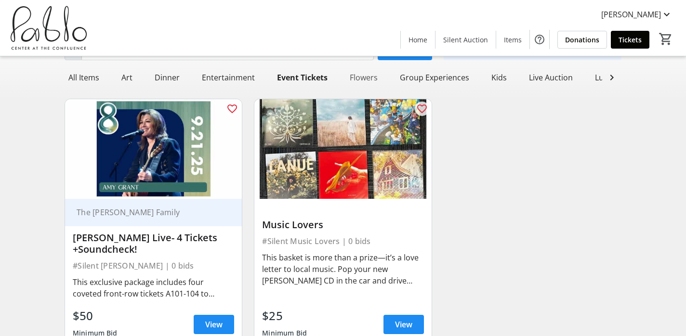
click at [370, 82] on div "Flowers" at bounding box center [364, 77] width 36 height 19
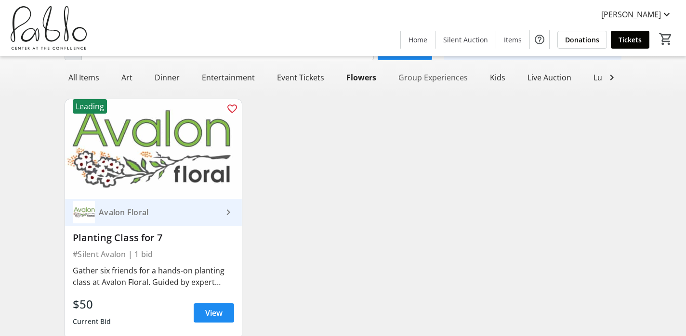
click at [420, 80] on div "Group Experiences" at bounding box center [433, 77] width 77 height 19
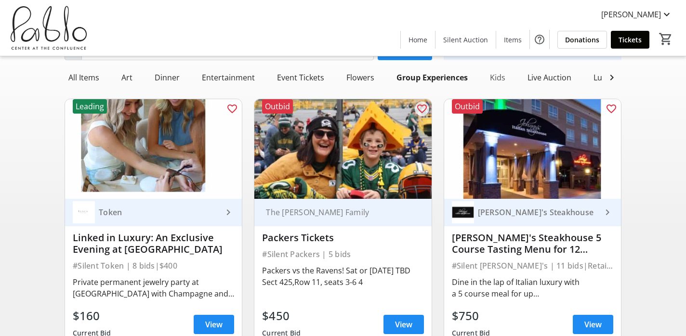
click at [493, 77] on div "Kids" at bounding box center [497, 77] width 23 height 19
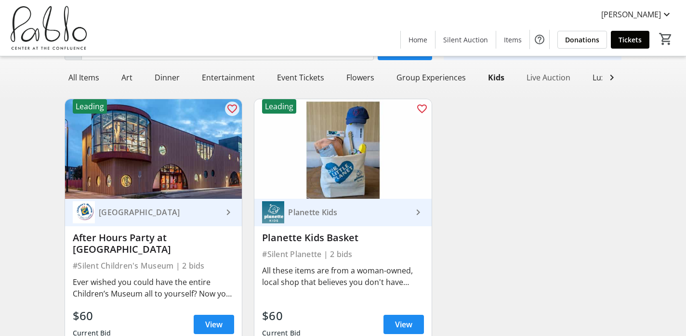
click at [542, 77] on div "Live Auction" at bounding box center [549, 77] width 52 height 19
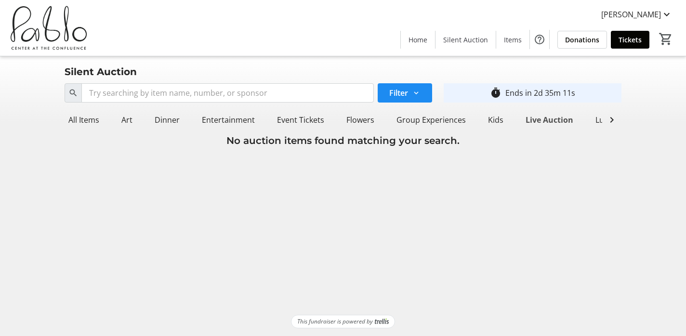
scroll to position [0, 0]
click at [616, 119] on mat-icon at bounding box center [612, 120] width 12 height 12
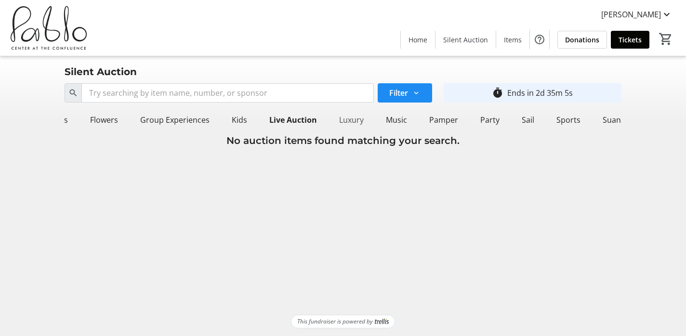
click at [346, 123] on div "Luxury" at bounding box center [351, 119] width 32 height 19
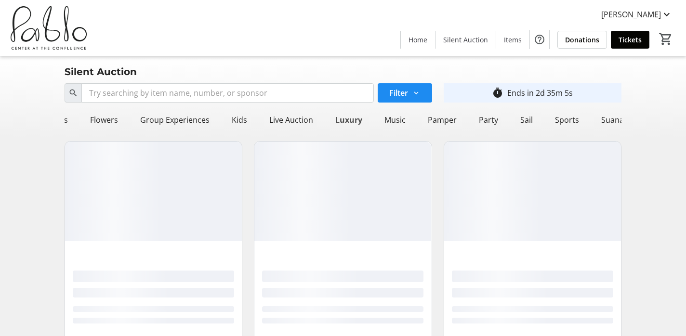
scroll to position [0, 254]
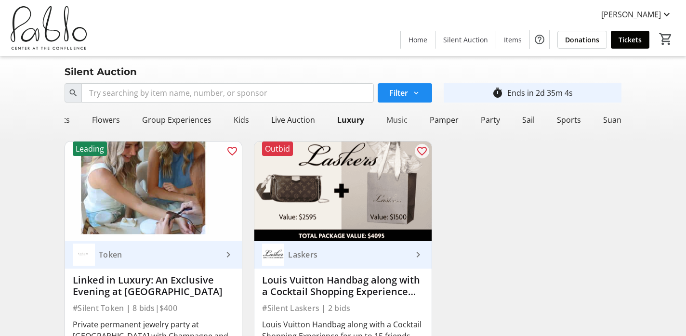
click at [390, 118] on div "Music" at bounding box center [397, 119] width 29 height 19
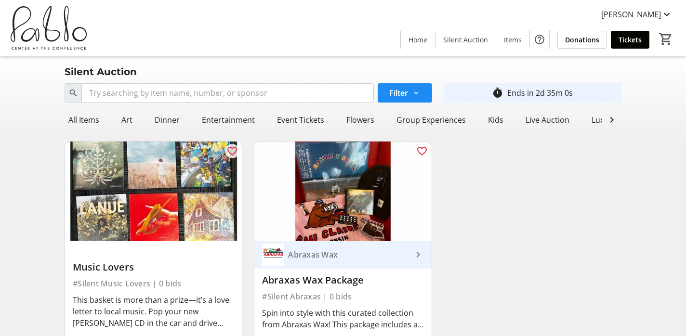
scroll to position [0, 0]
click at [87, 120] on div "All Items" at bounding box center [84, 119] width 39 height 19
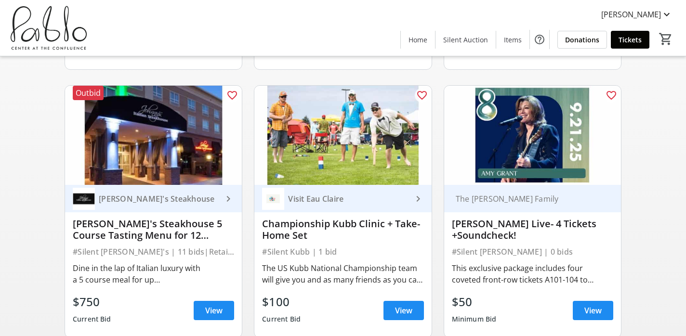
scroll to position [328, 0]
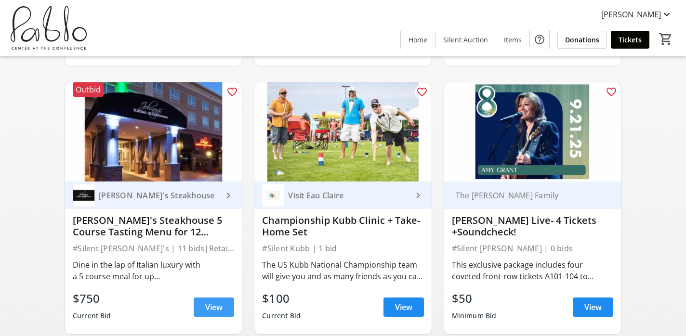
click at [218, 310] on span "View" at bounding box center [213, 308] width 17 height 12
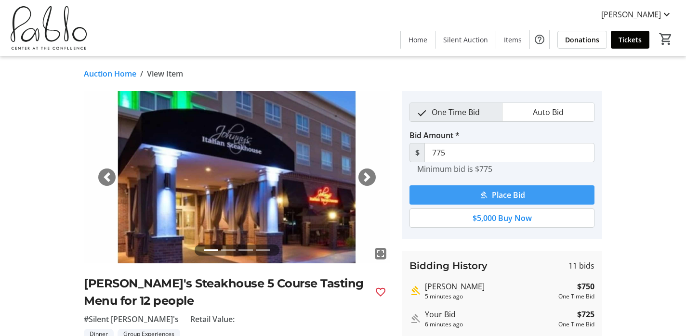
click at [501, 193] on span "Place Bid" at bounding box center [508, 195] width 33 height 12
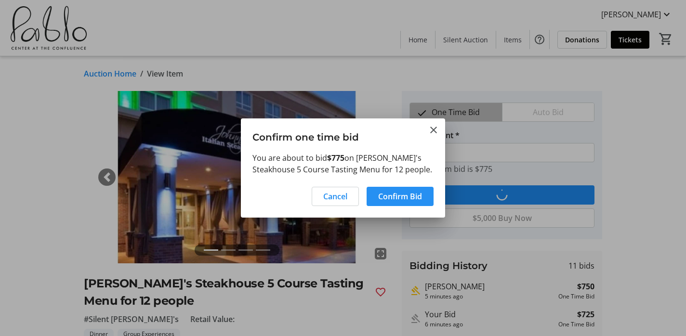
click at [418, 195] on span "Confirm Bid" at bounding box center [400, 197] width 44 height 12
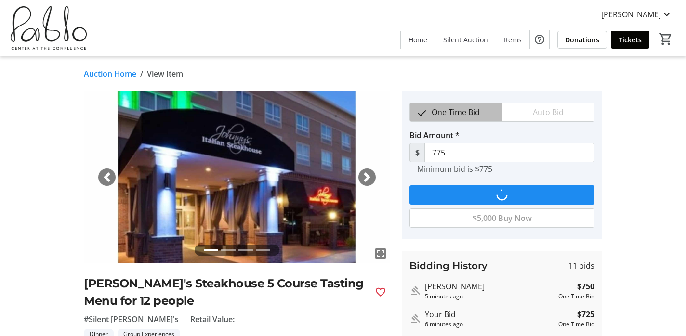
type input "800"
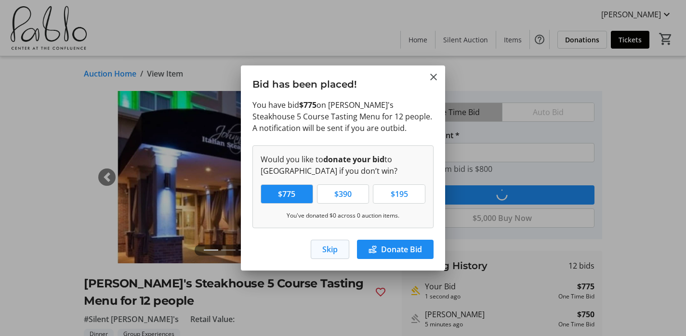
click at [324, 250] on span "Skip" at bounding box center [329, 250] width 15 height 12
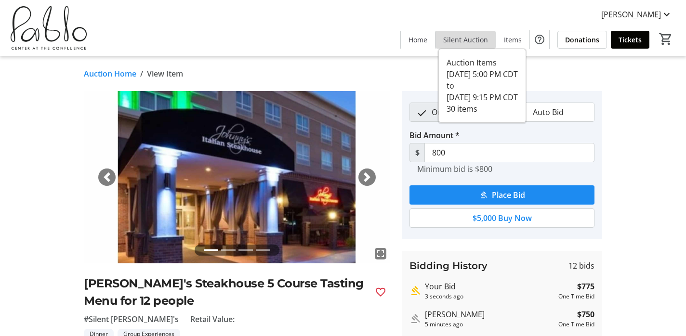
click at [483, 35] on span "Silent Auction" at bounding box center [465, 40] width 45 height 10
